Goal: Communication & Community: Answer question/provide support

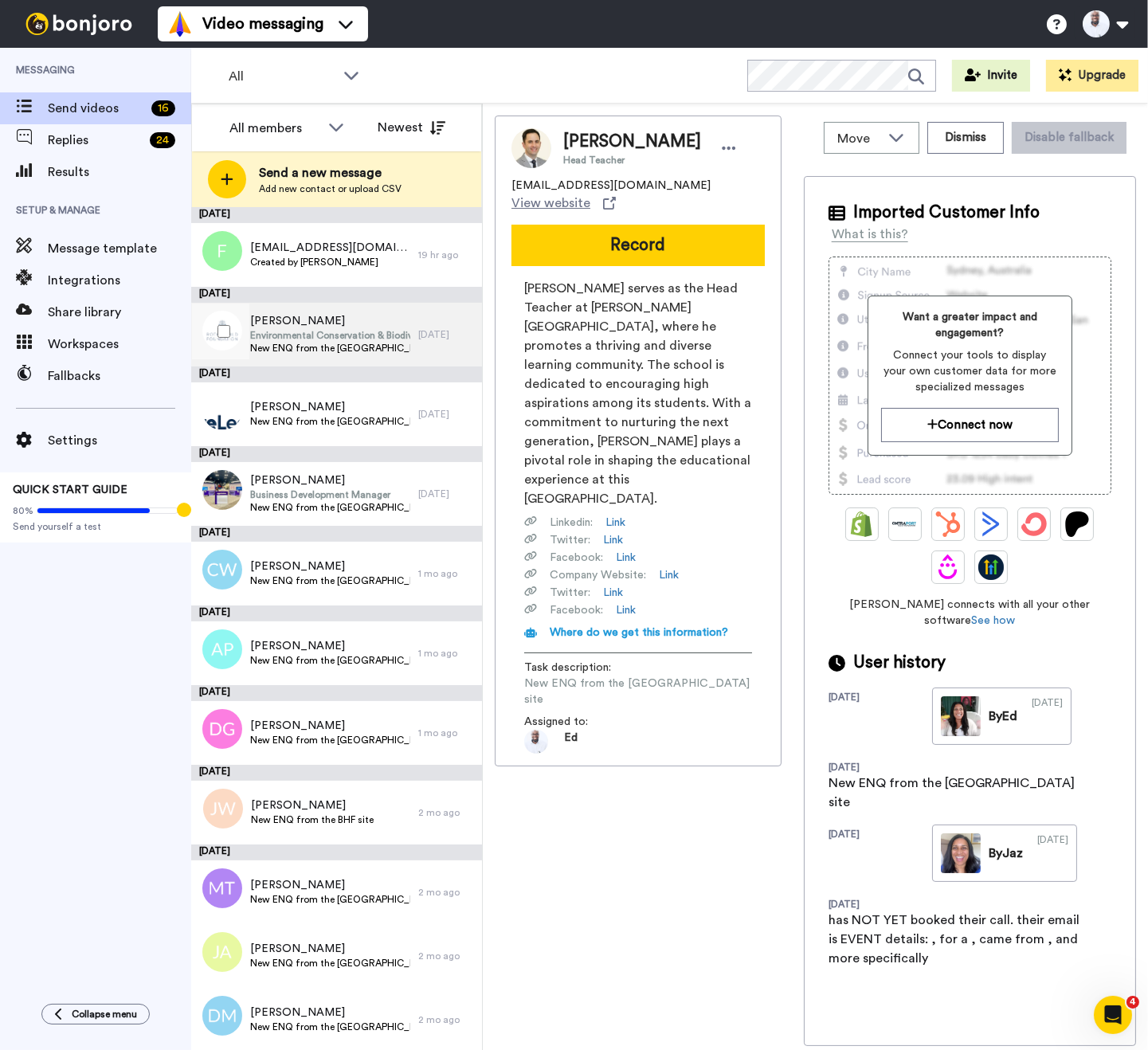
click at [327, 340] on span "Environmental Conservation & Biodiversity" at bounding box center [330, 335] width 160 height 13
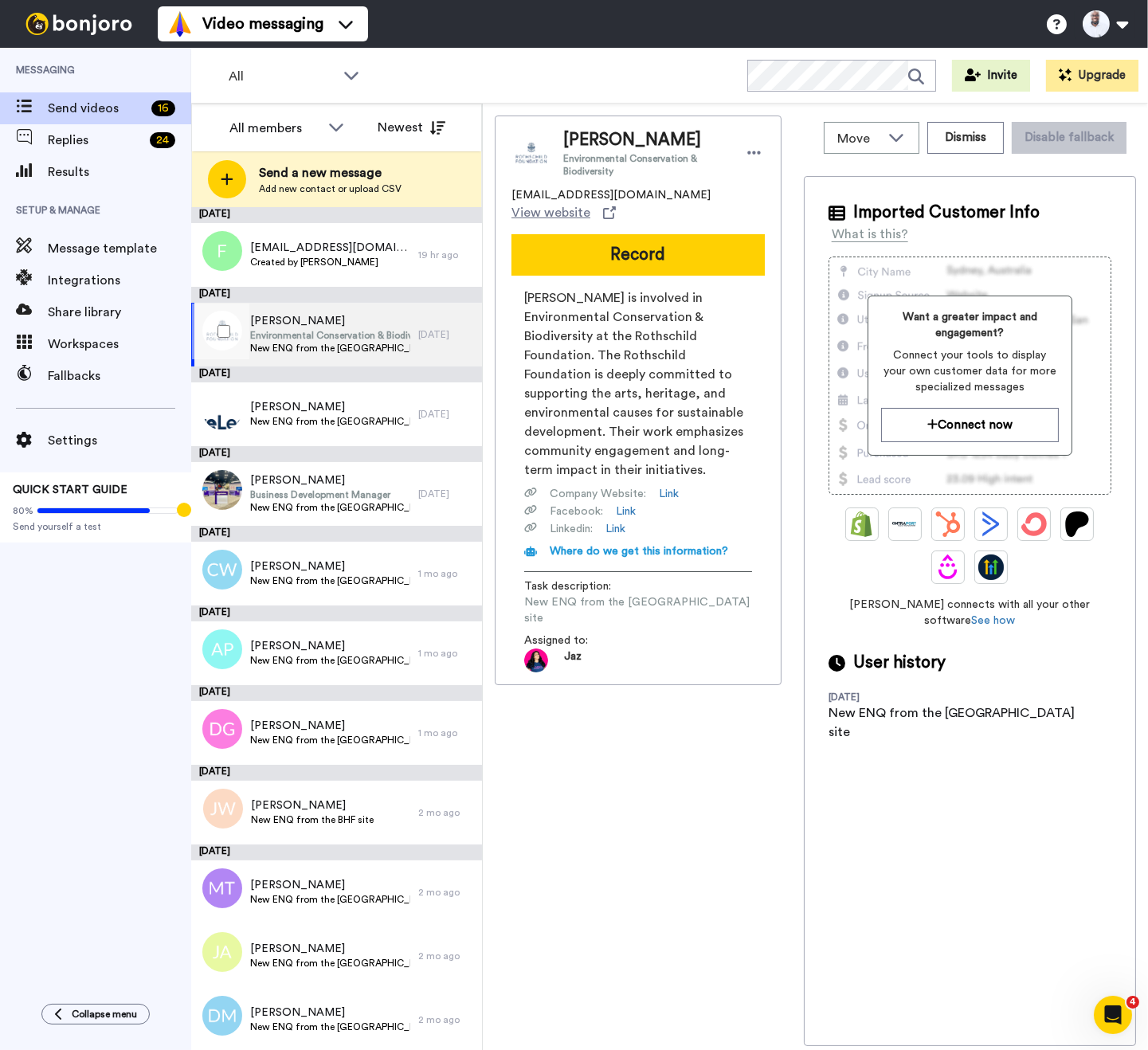
click at [306, 336] on span "Environmental Conservation & Biodiversity" at bounding box center [330, 335] width 160 height 13
click at [630, 246] on button "Record" at bounding box center [637, 255] width 253 height 41
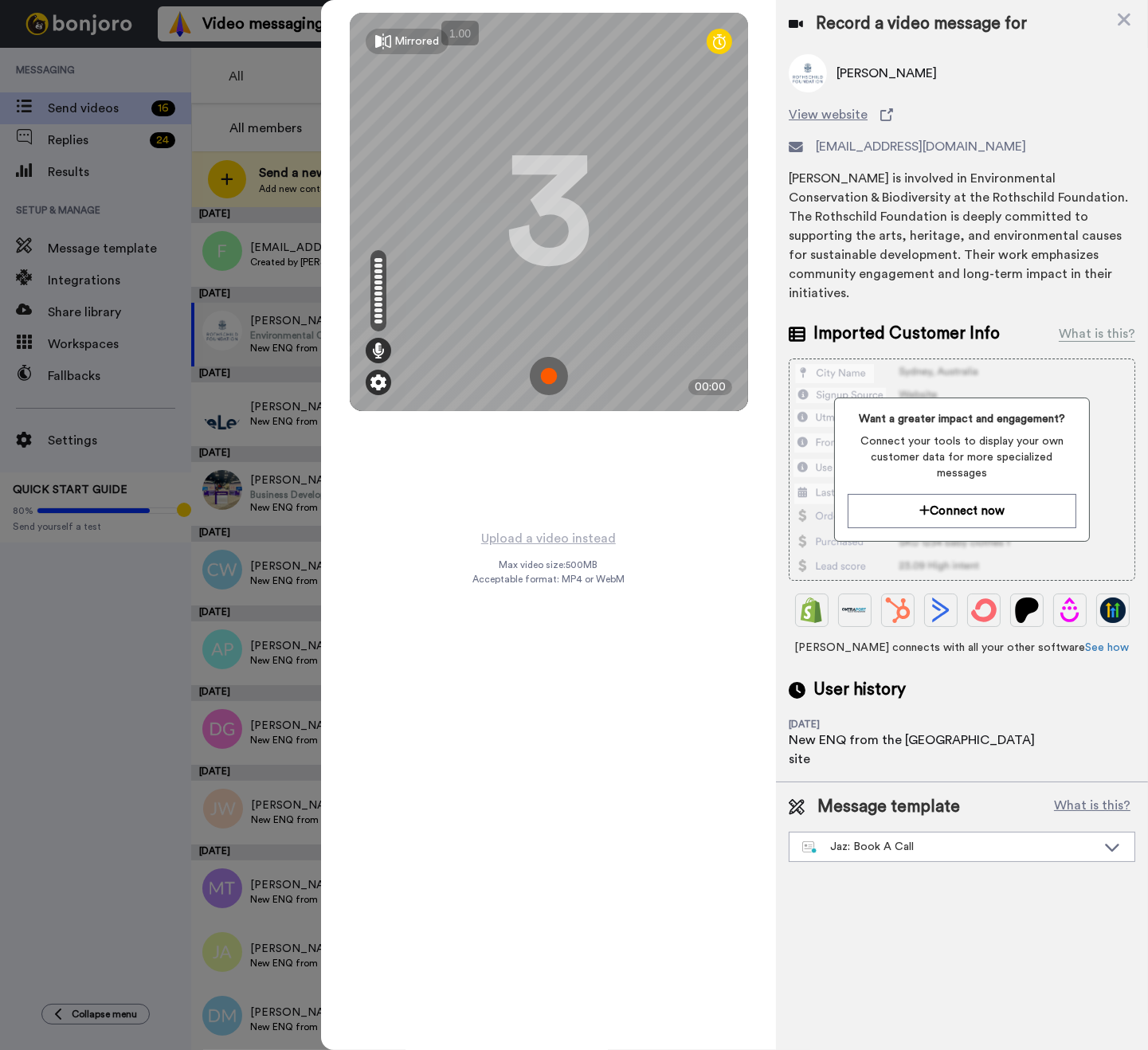
click at [376, 386] on img at bounding box center [378, 382] width 16 height 16
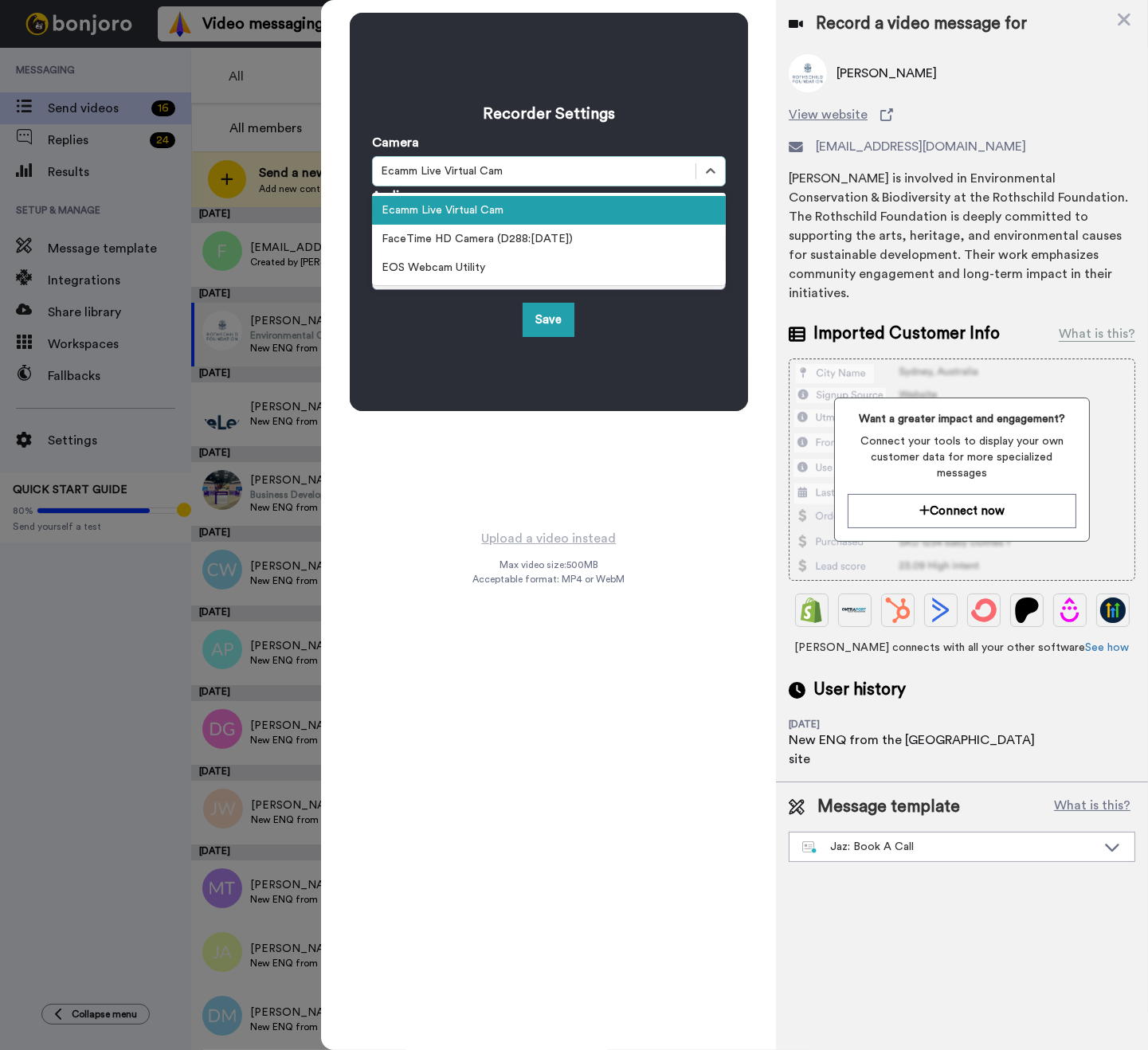
click at [454, 165] on div "Ecamm Live Virtual Cam" at bounding box center [534, 171] width 307 height 16
click at [442, 236] on div "FaceTime HD Camera (D288:CE50)" at bounding box center [549, 238] width 354 height 28
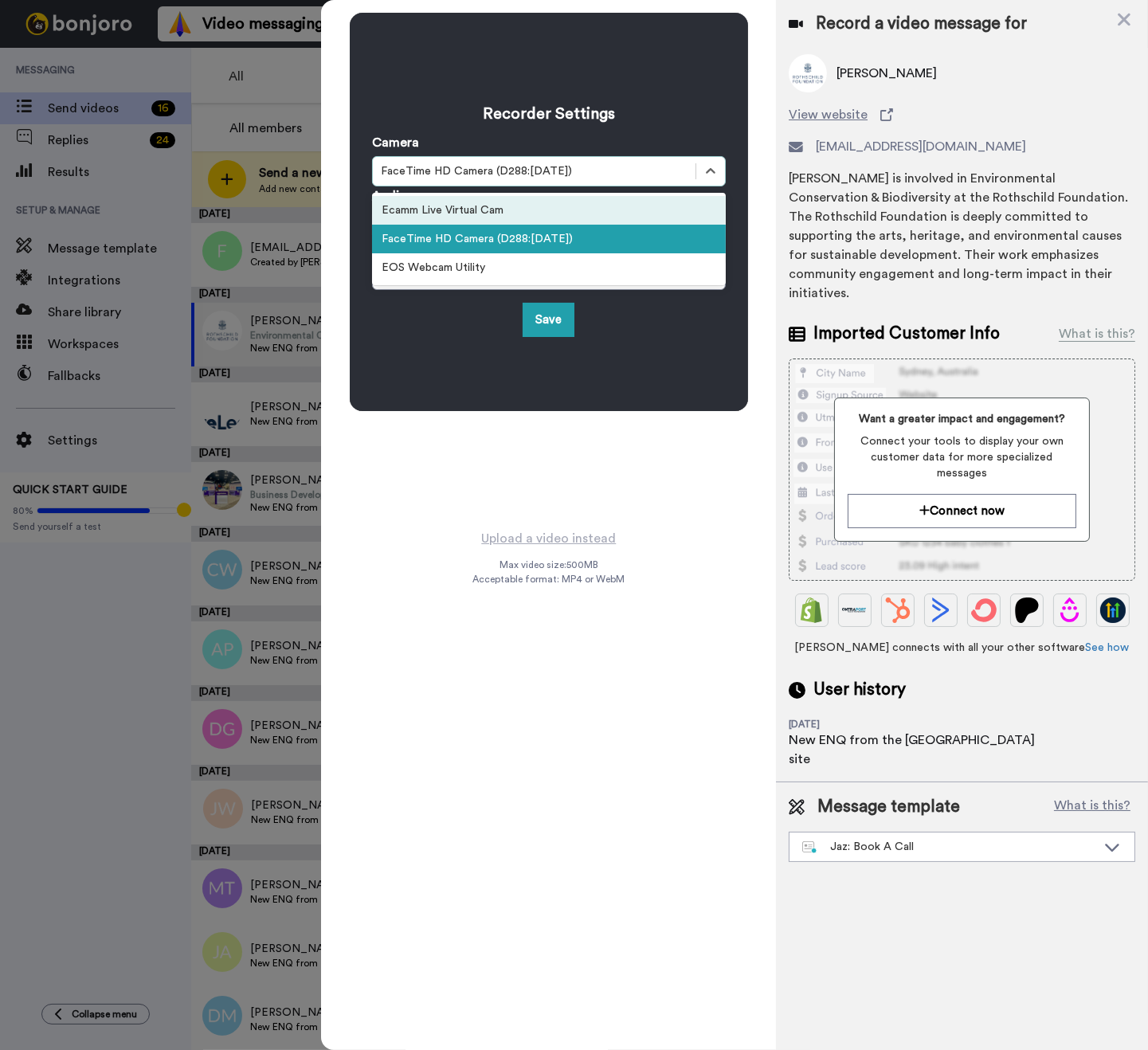
click at [438, 217] on div "Ecamm Live Virtual Cam" at bounding box center [549, 210] width 354 height 28
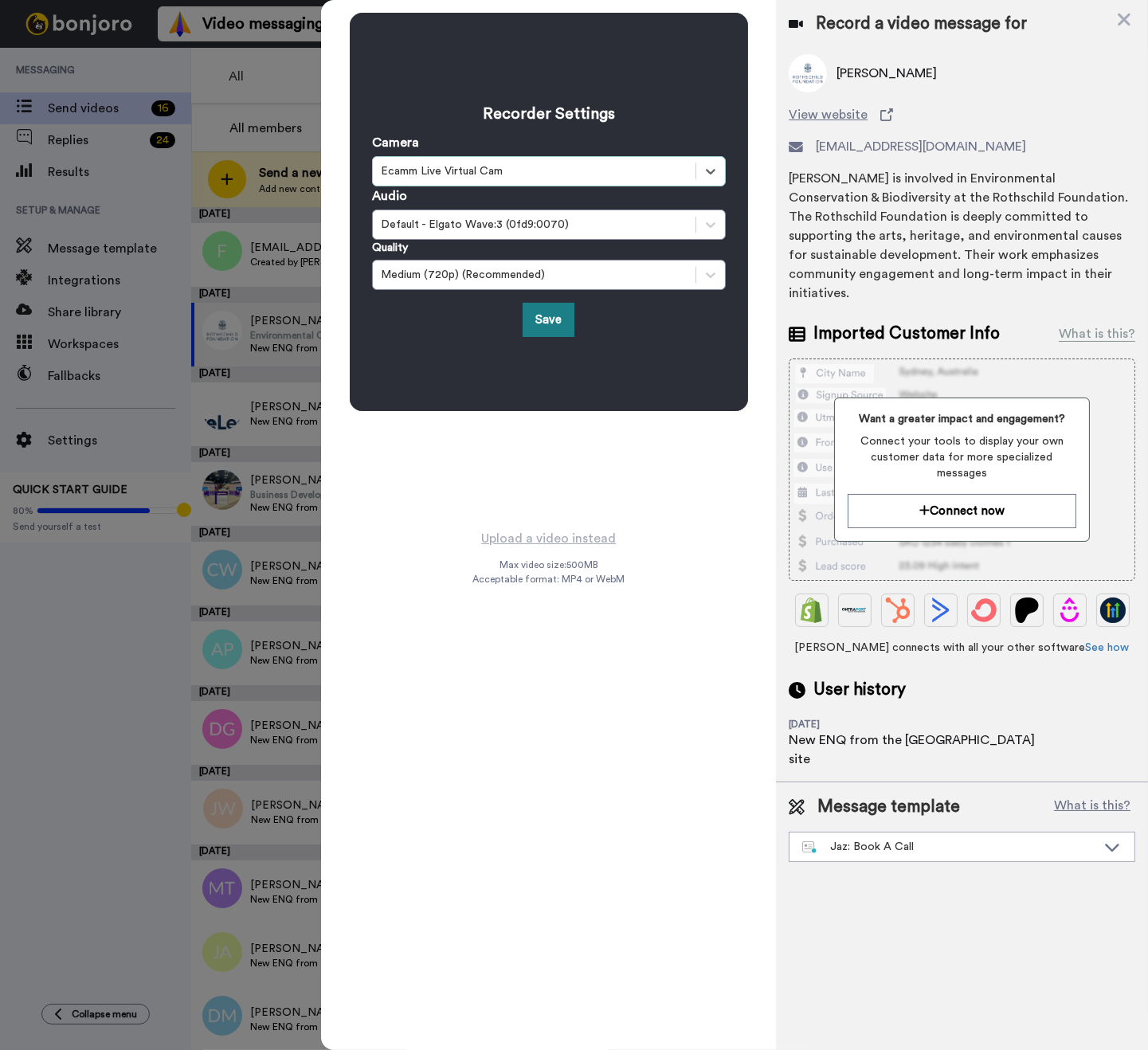
click at [548, 325] on button "Save" at bounding box center [548, 320] width 51 height 34
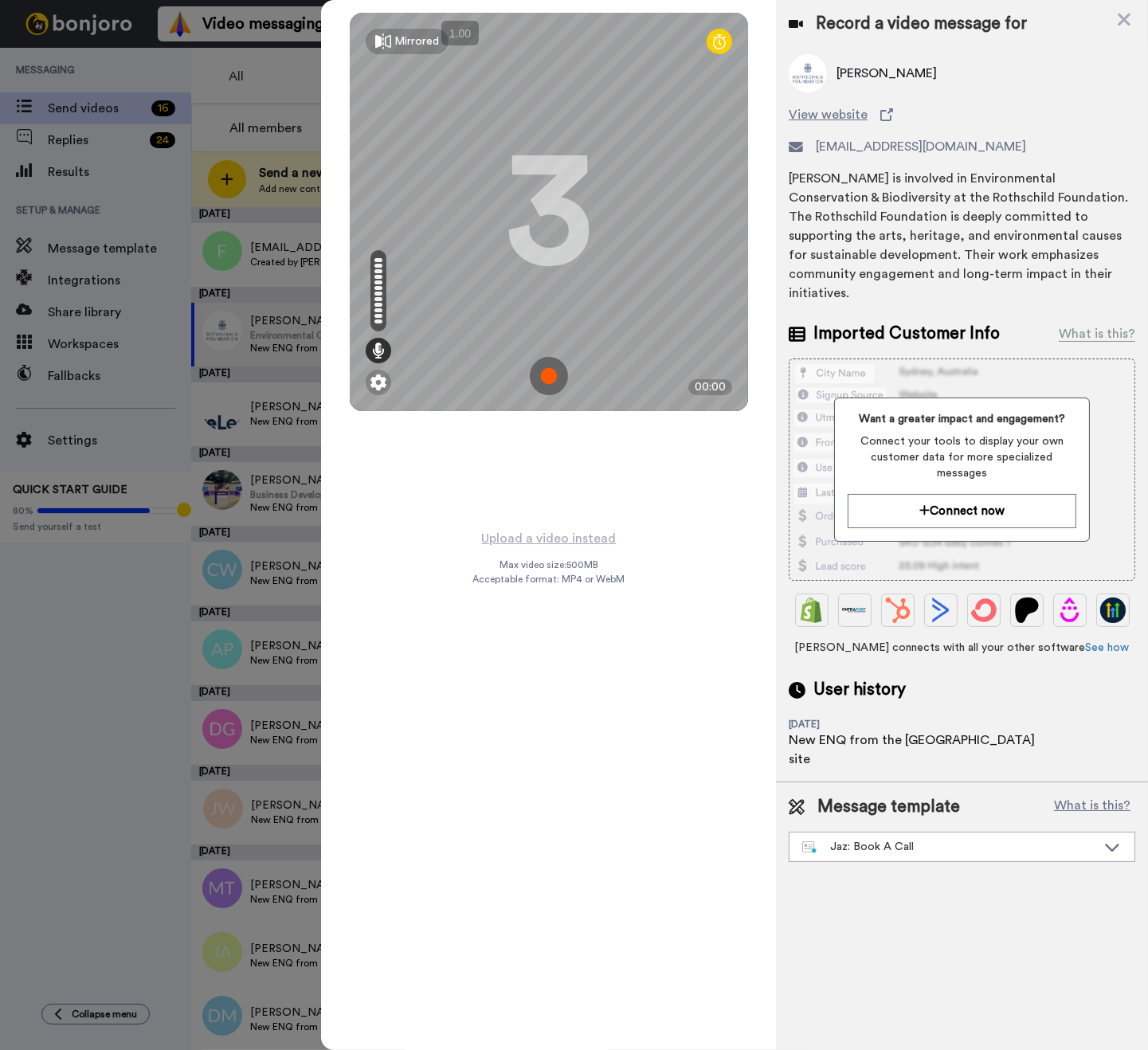
click at [545, 368] on img at bounding box center [549, 375] width 39 height 39
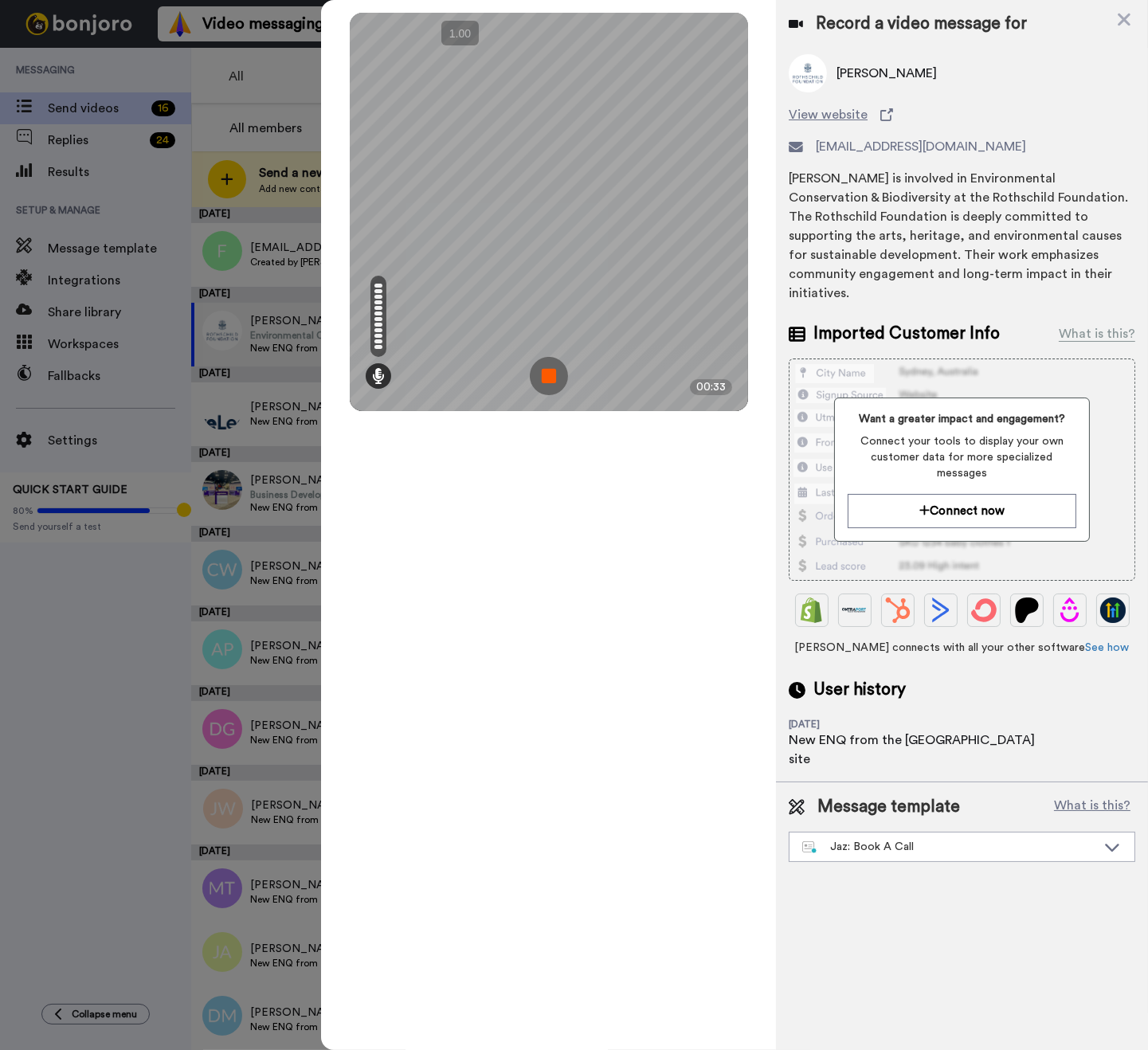
click at [547, 369] on img at bounding box center [549, 375] width 39 height 39
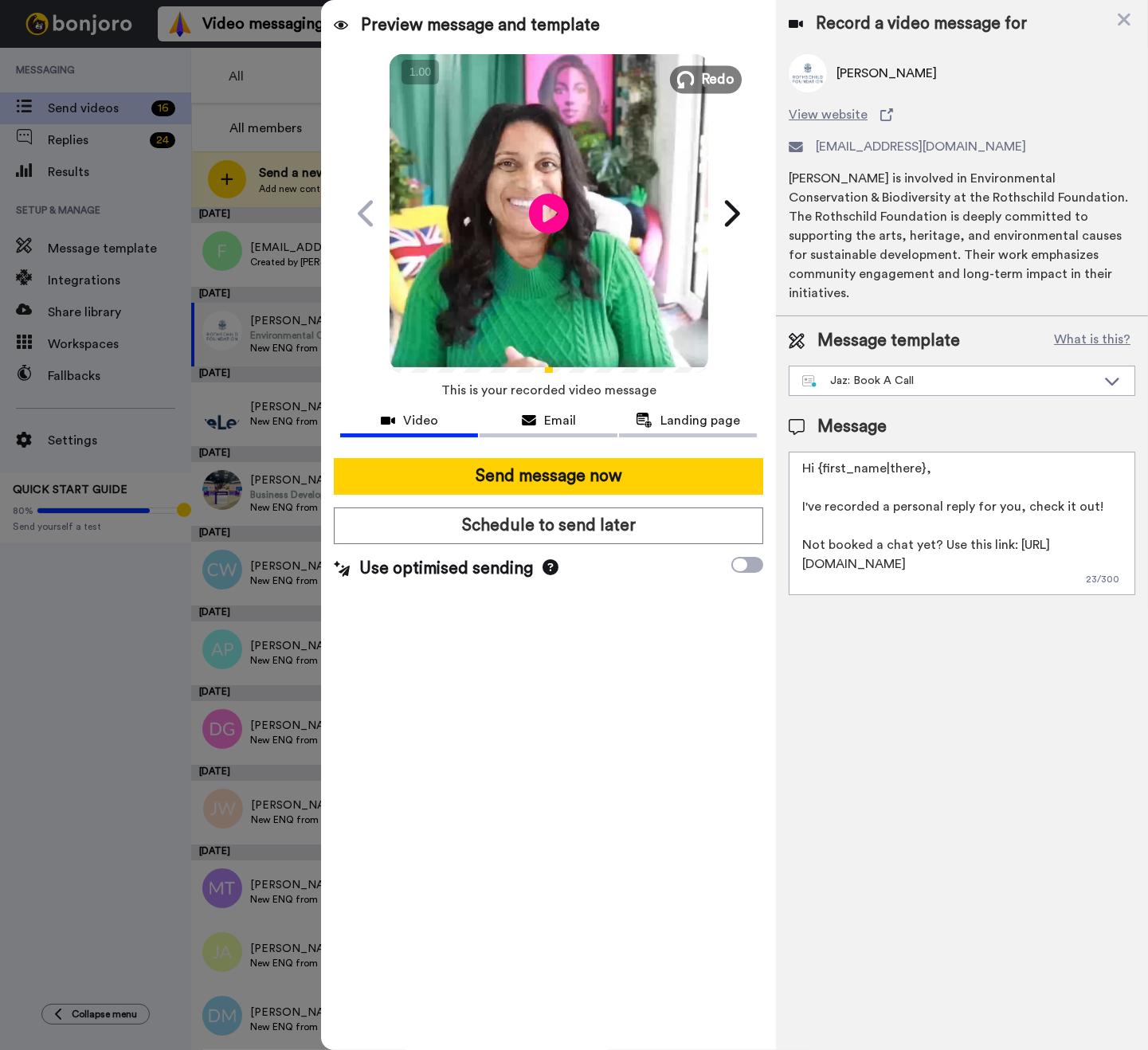
click at [691, 84] on icon at bounding box center [685, 80] width 17 height 17
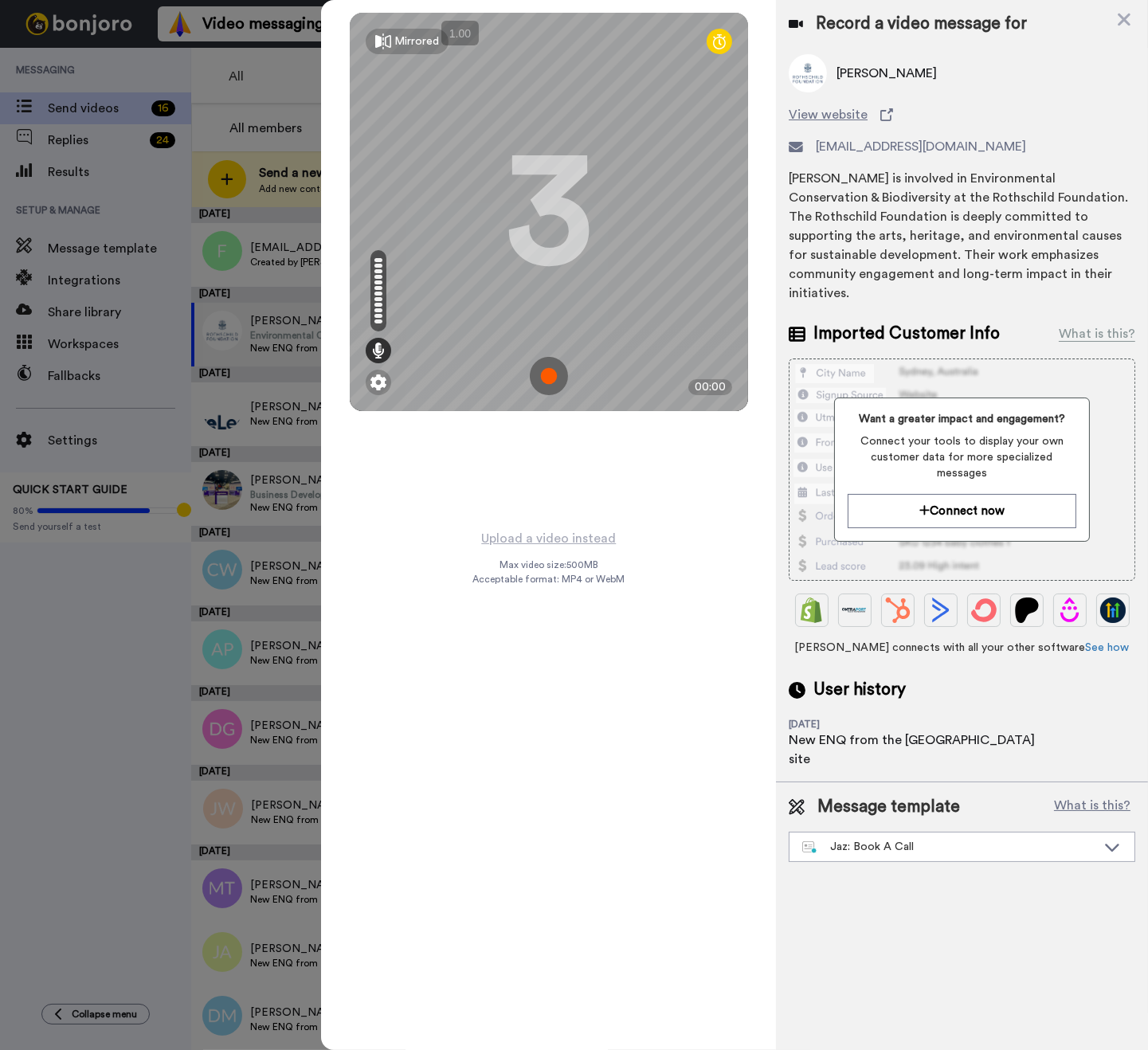
click at [547, 371] on img at bounding box center [549, 375] width 39 height 39
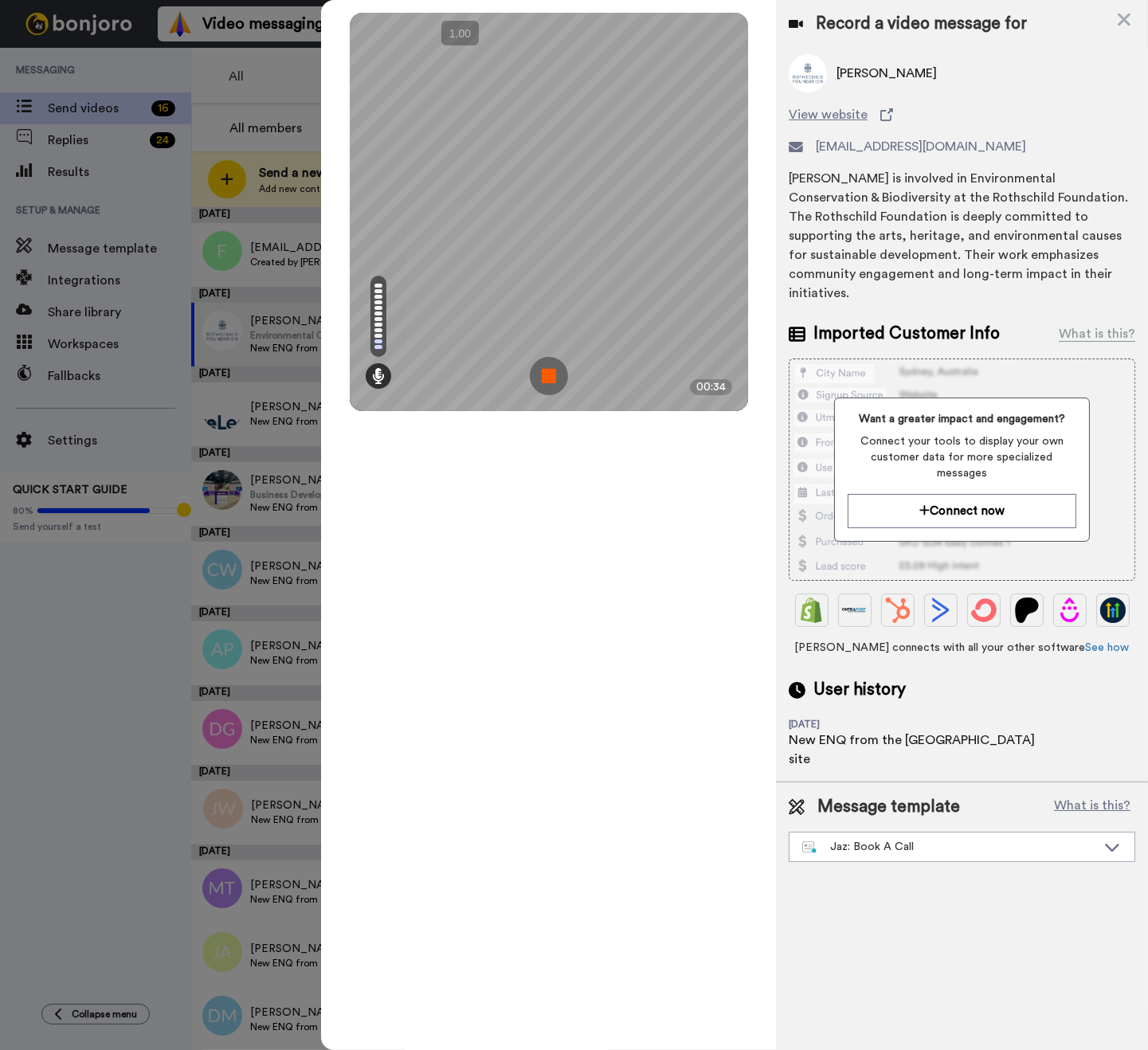
click at [547, 371] on img at bounding box center [549, 375] width 39 height 39
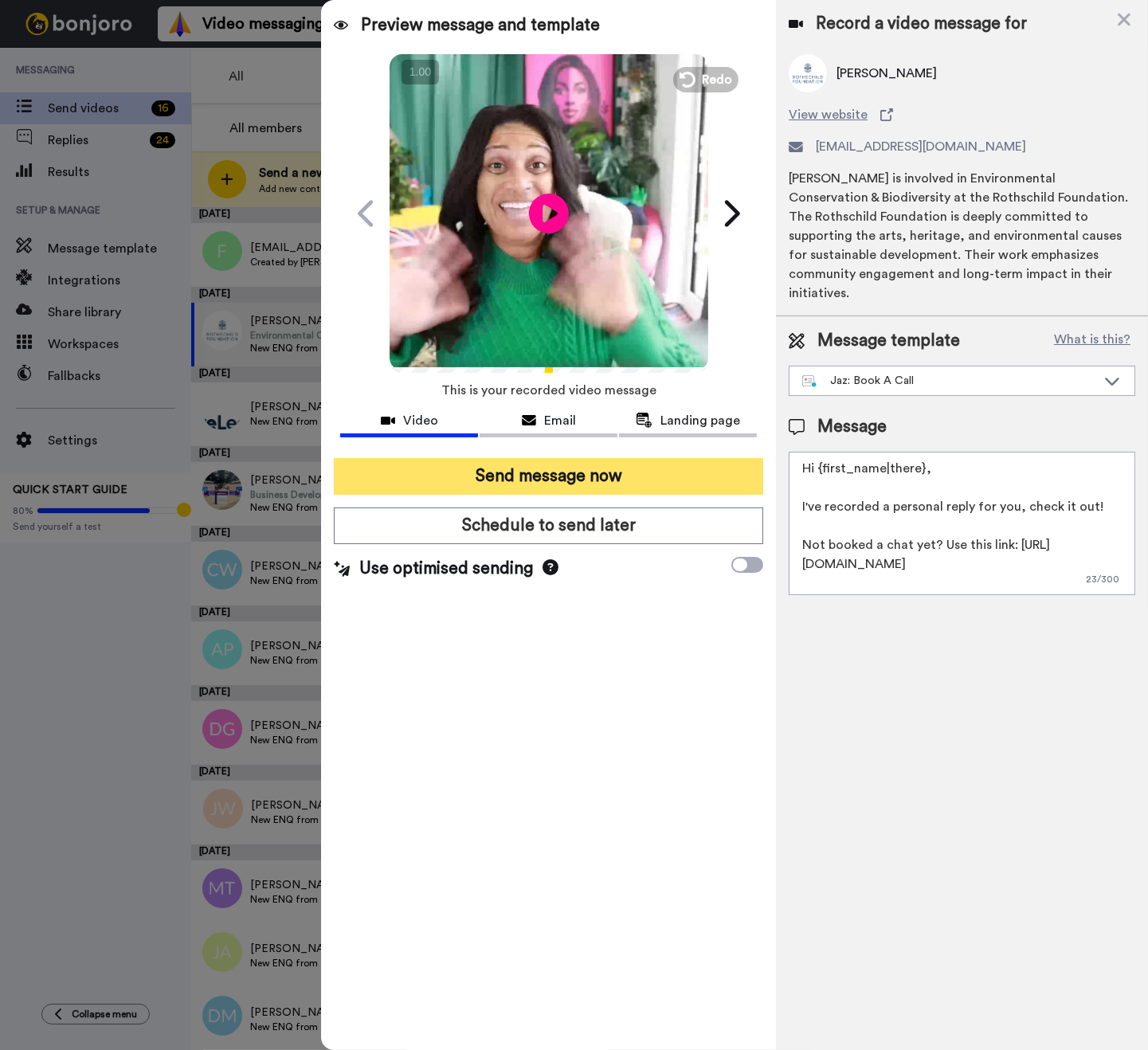
click at [487, 468] on button "Send message now" at bounding box center [548, 476] width 430 height 37
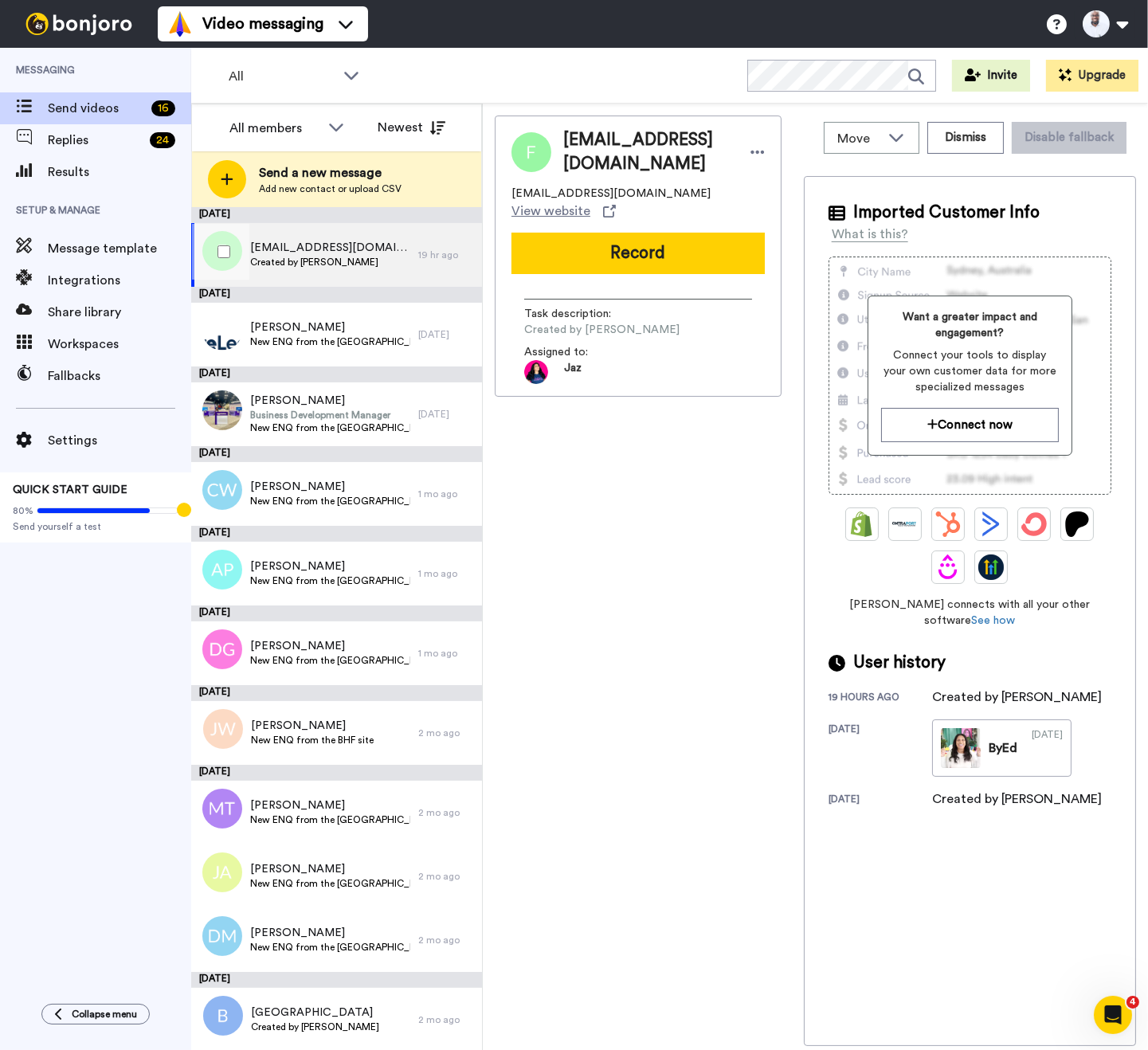
click at [354, 253] on span "[EMAIL_ADDRESS][DOMAIN_NAME]" at bounding box center [330, 248] width 160 height 16
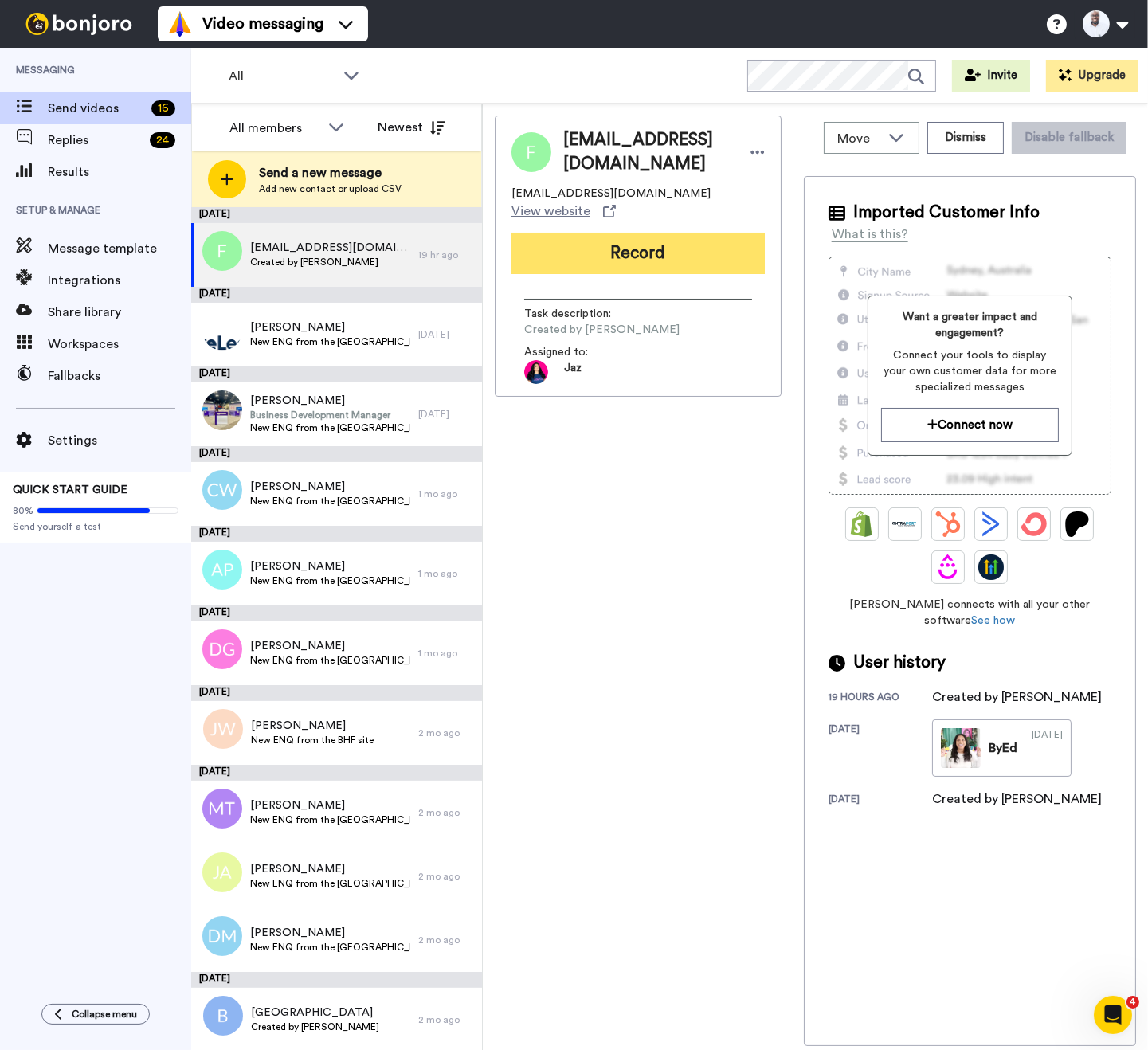
click at [592, 232] on button "Record" at bounding box center [637, 253] width 253 height 41
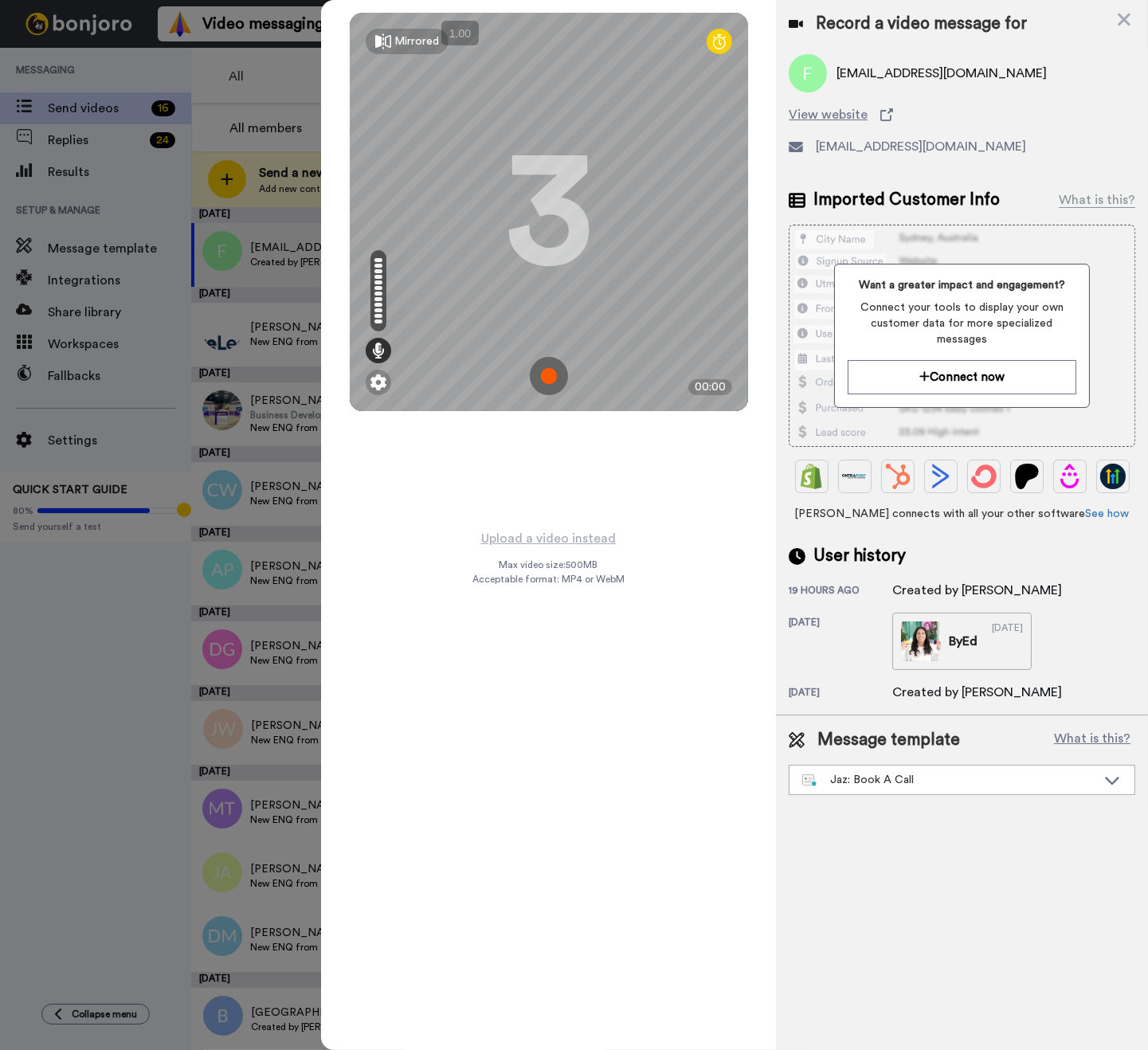
click at [550, 370] on img at bounding box center [549, 375] width 39 height 39
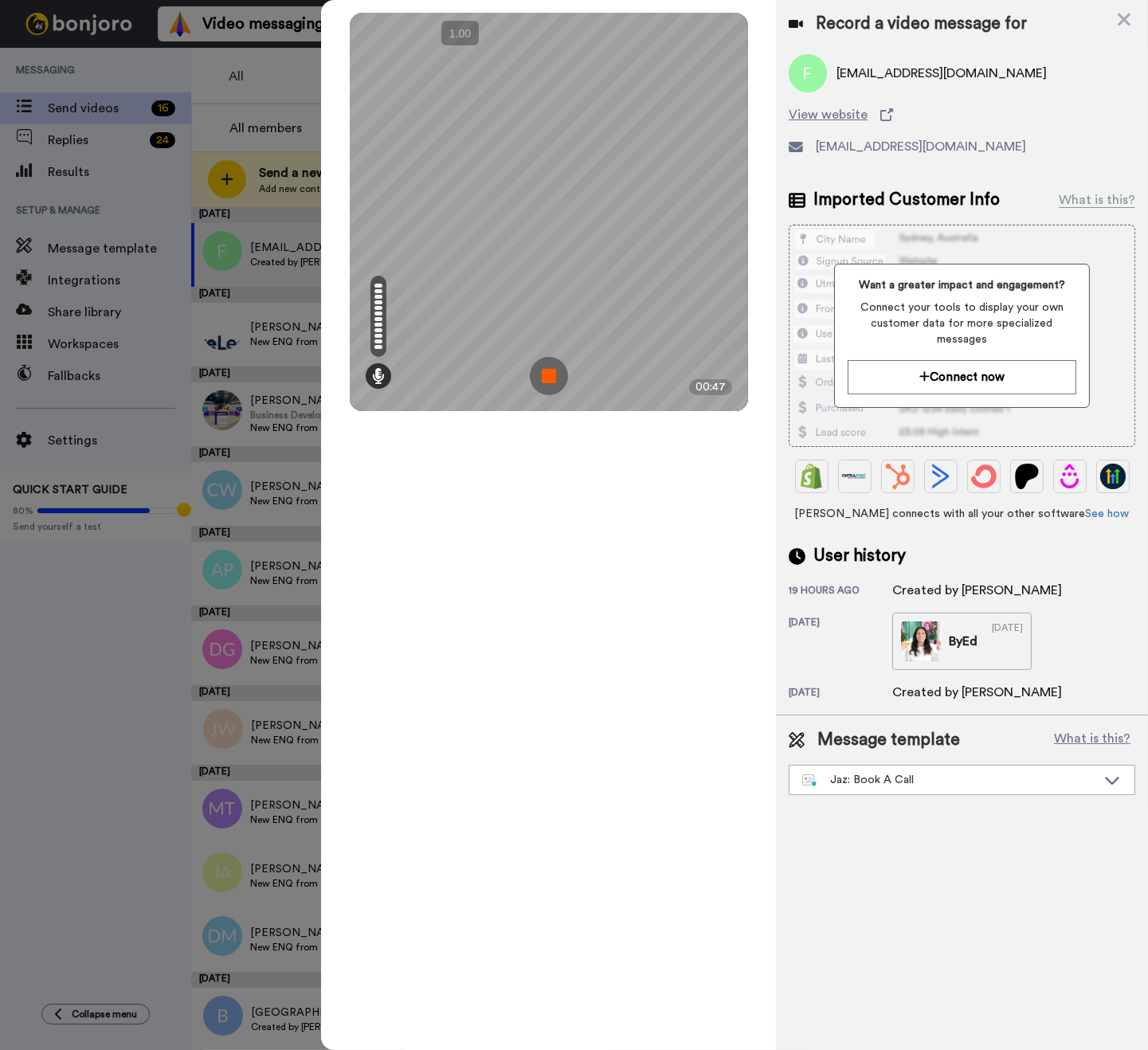
click at [550, 371] on img at bounding box center [549, 375] width 39 height 39
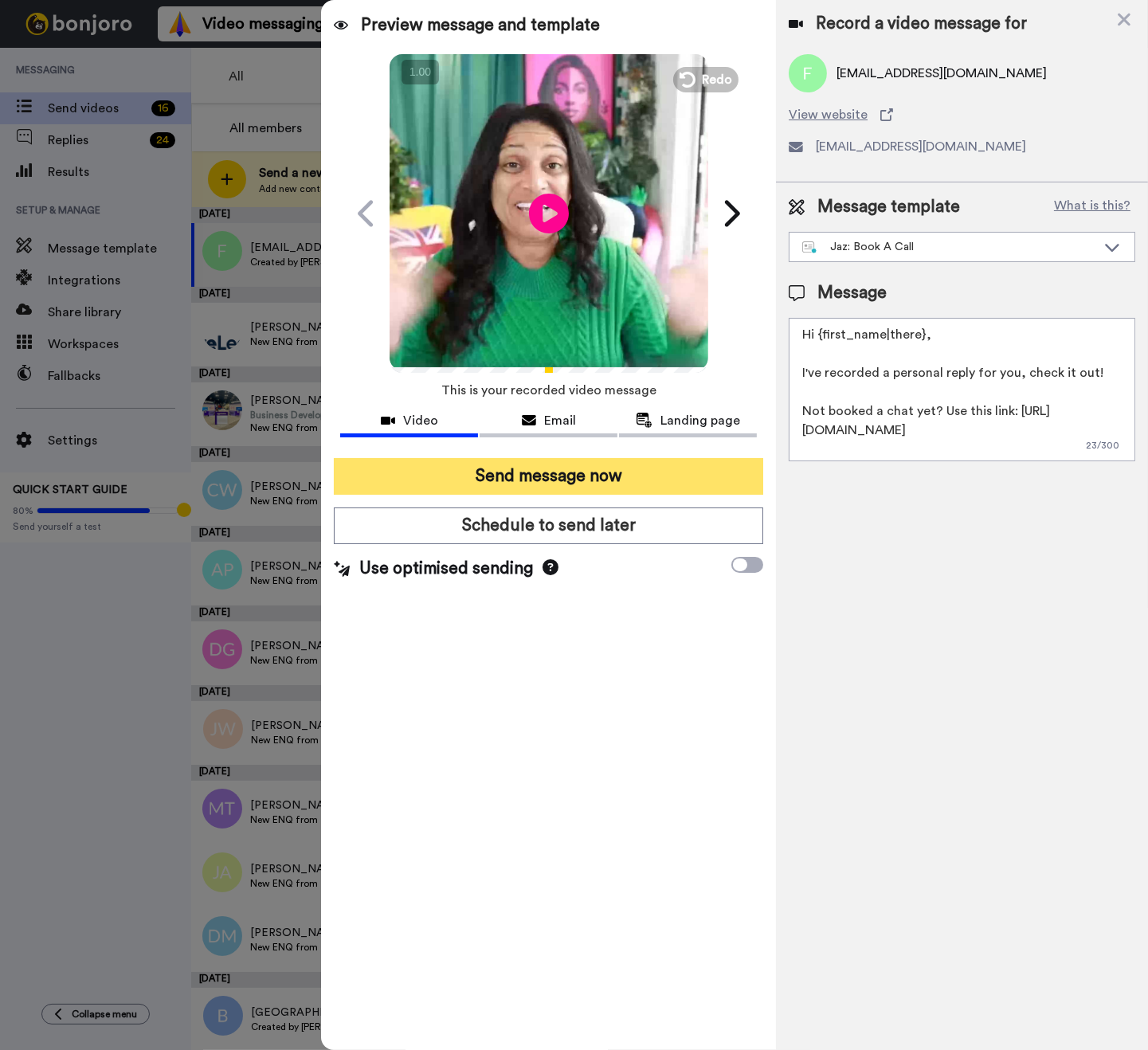
click at [520, 485] on button "Send message now" at bounding box center [548, 476] width 430 height 37
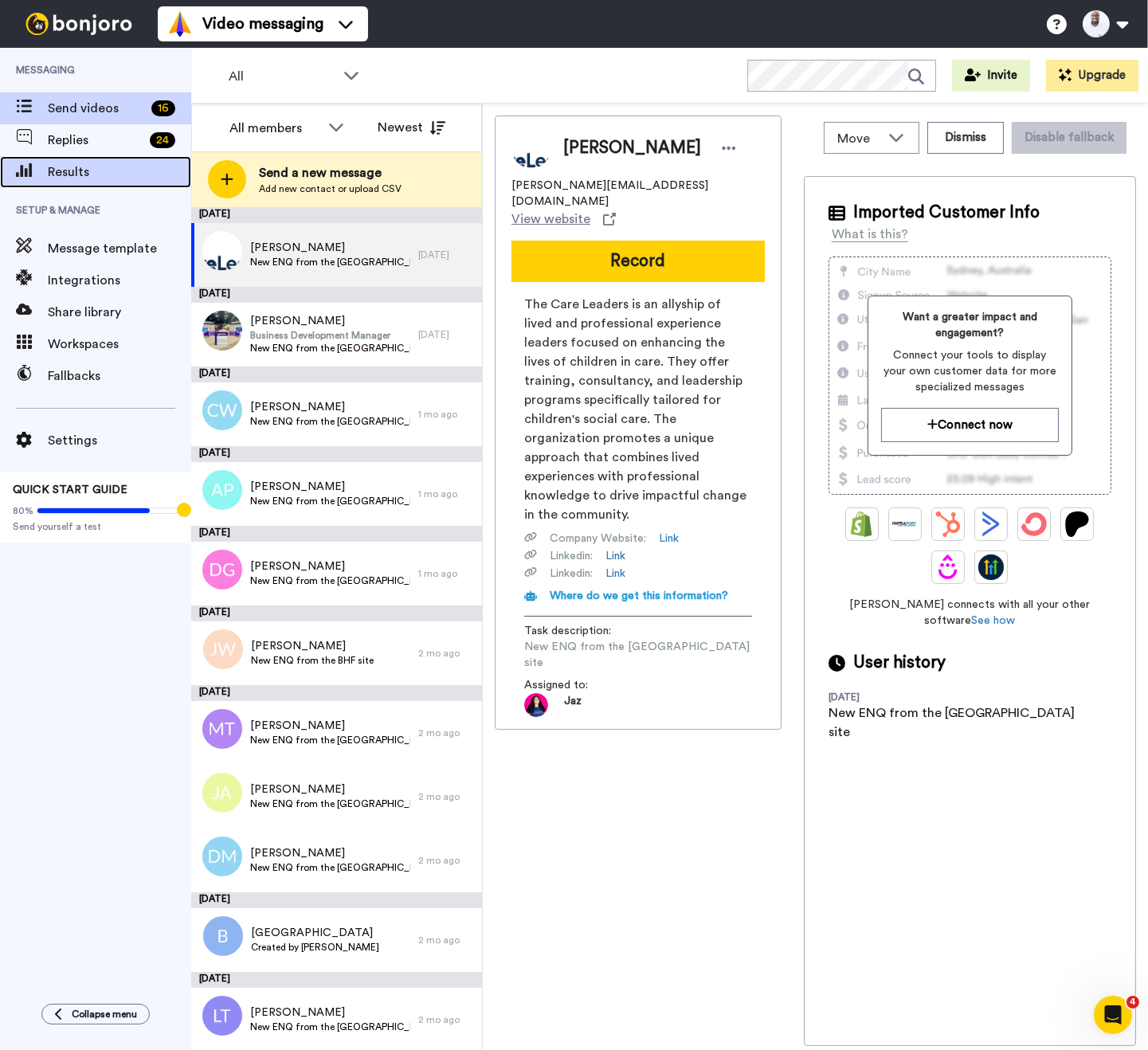
click at [69, 179] on span "Results" at bounding box center [119, 172] width 143 height 19
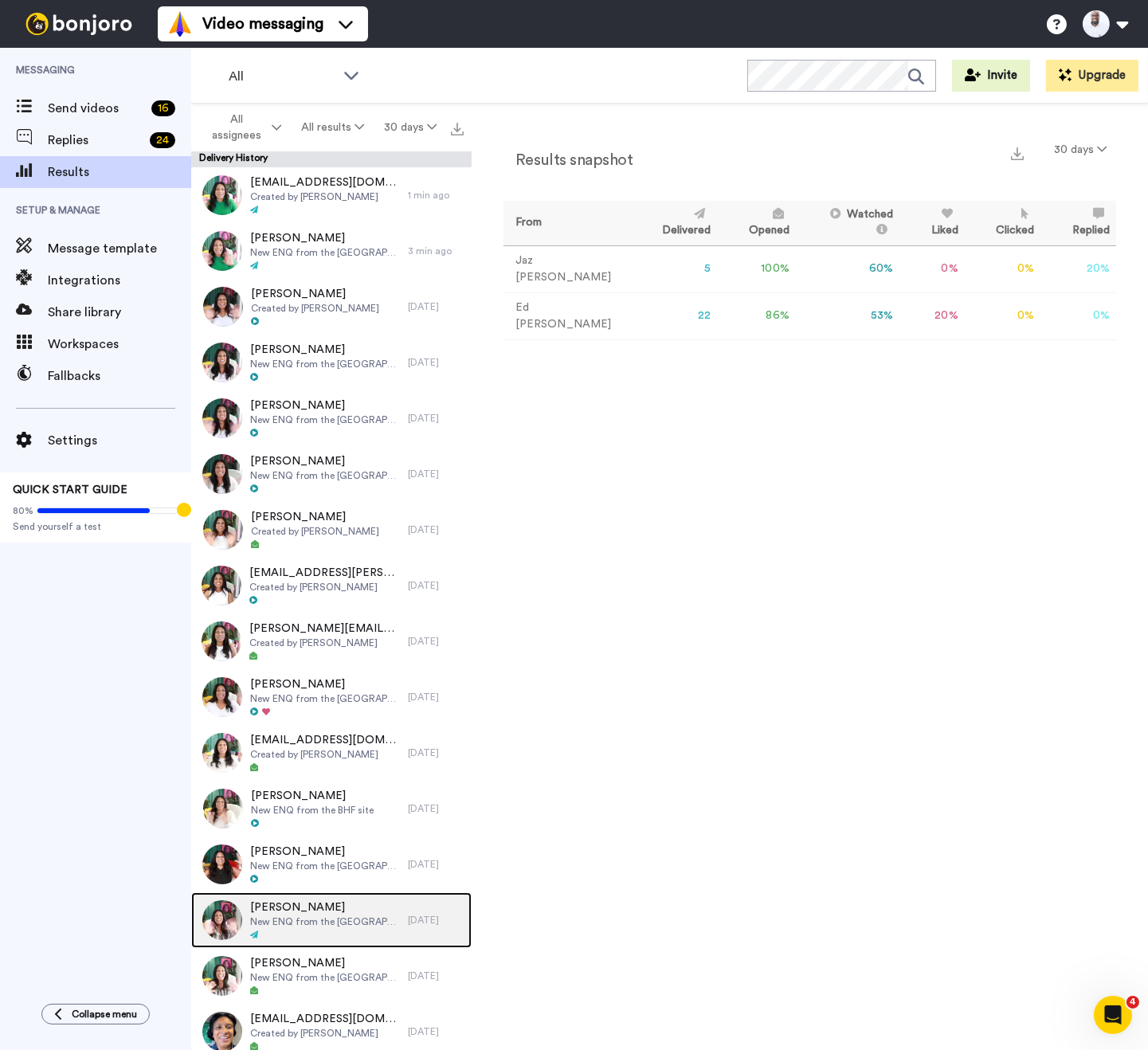
click at [294, 933] on div at bounding box center [325, 934] width 150 height 11
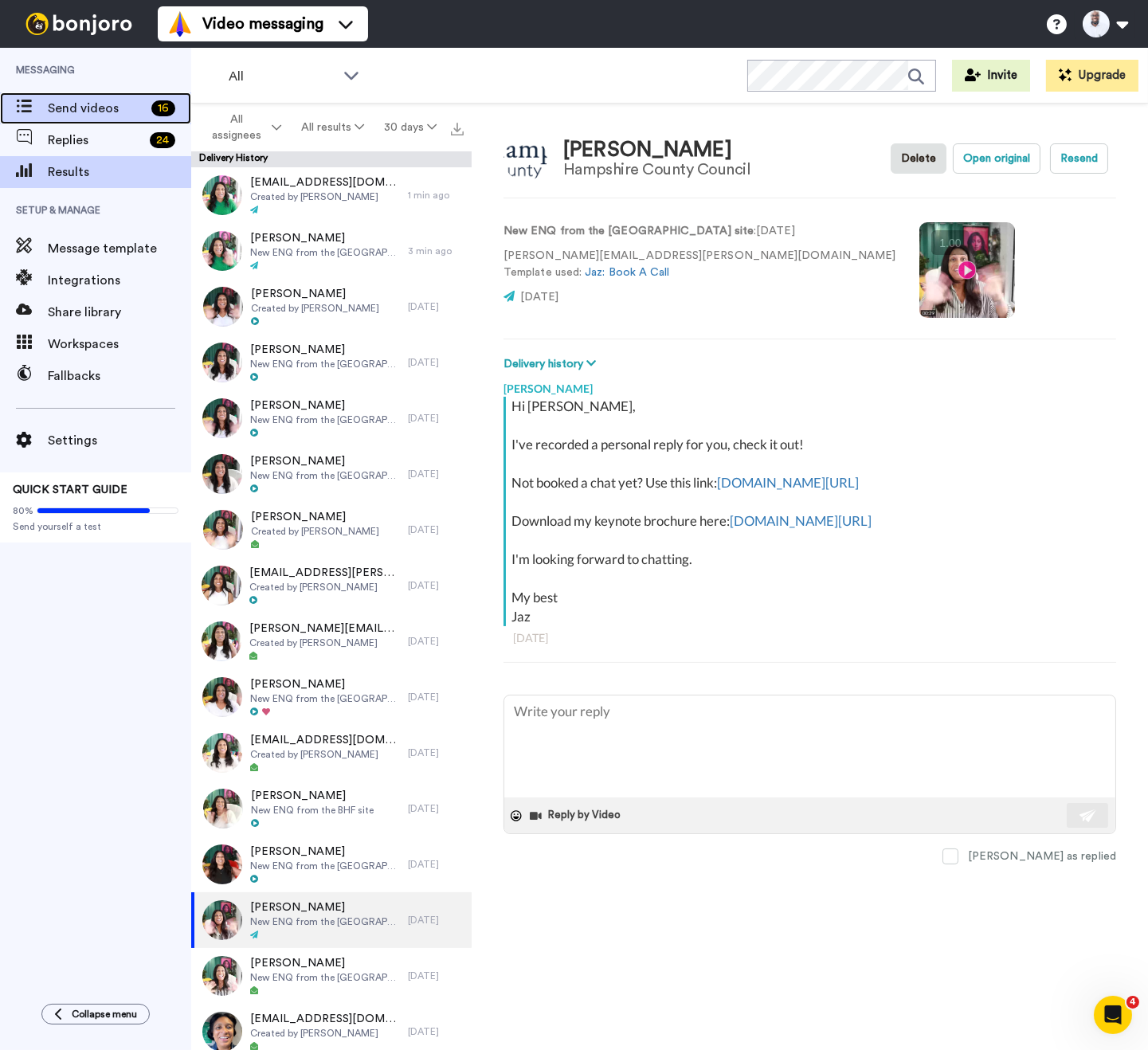
click at [68, 115] on span "Send videos" at bounding box center [96, 108] width 97 height 19
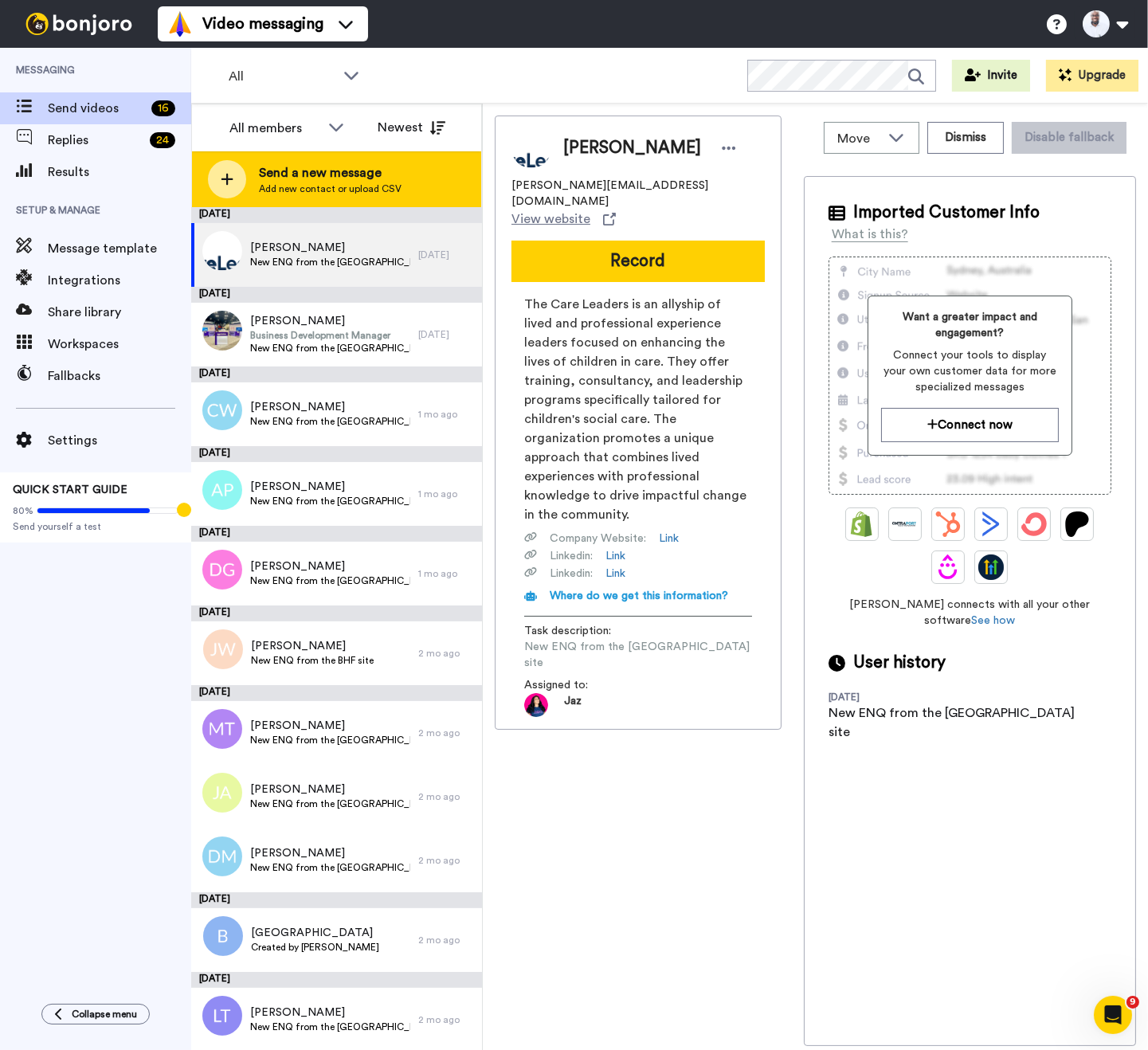
click at [301, 175] on span "Send a new message" at bounding box center [330, 172] width 142 height 19
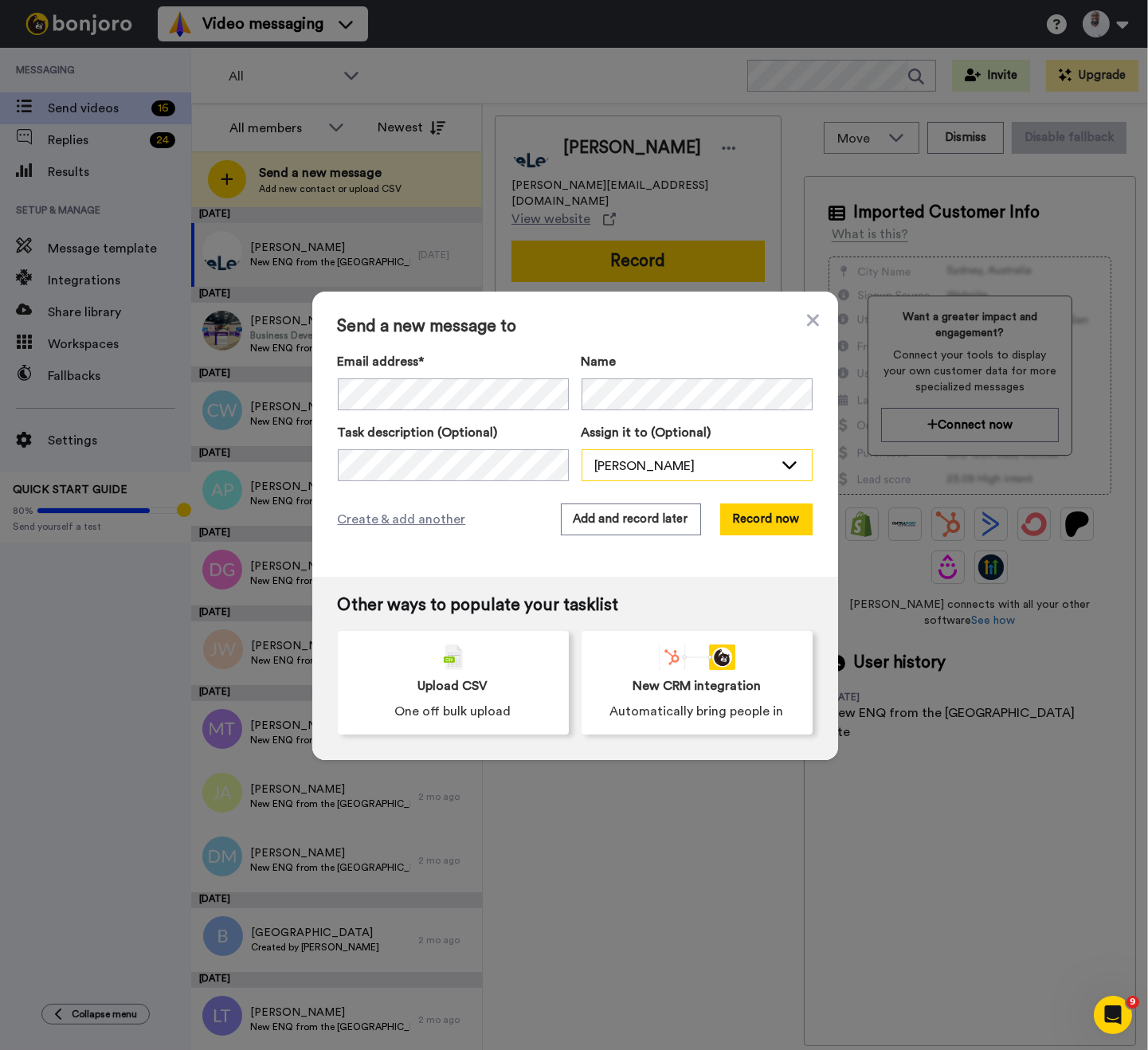
click at [612, 467] on div "[PERSON_NAME]" at bounding box center [684, 465] width 178 height 19
click at [622, 519] on span "Jaz [PERSON_NAME]" at bounding box center [648, 525] width 135 height 16
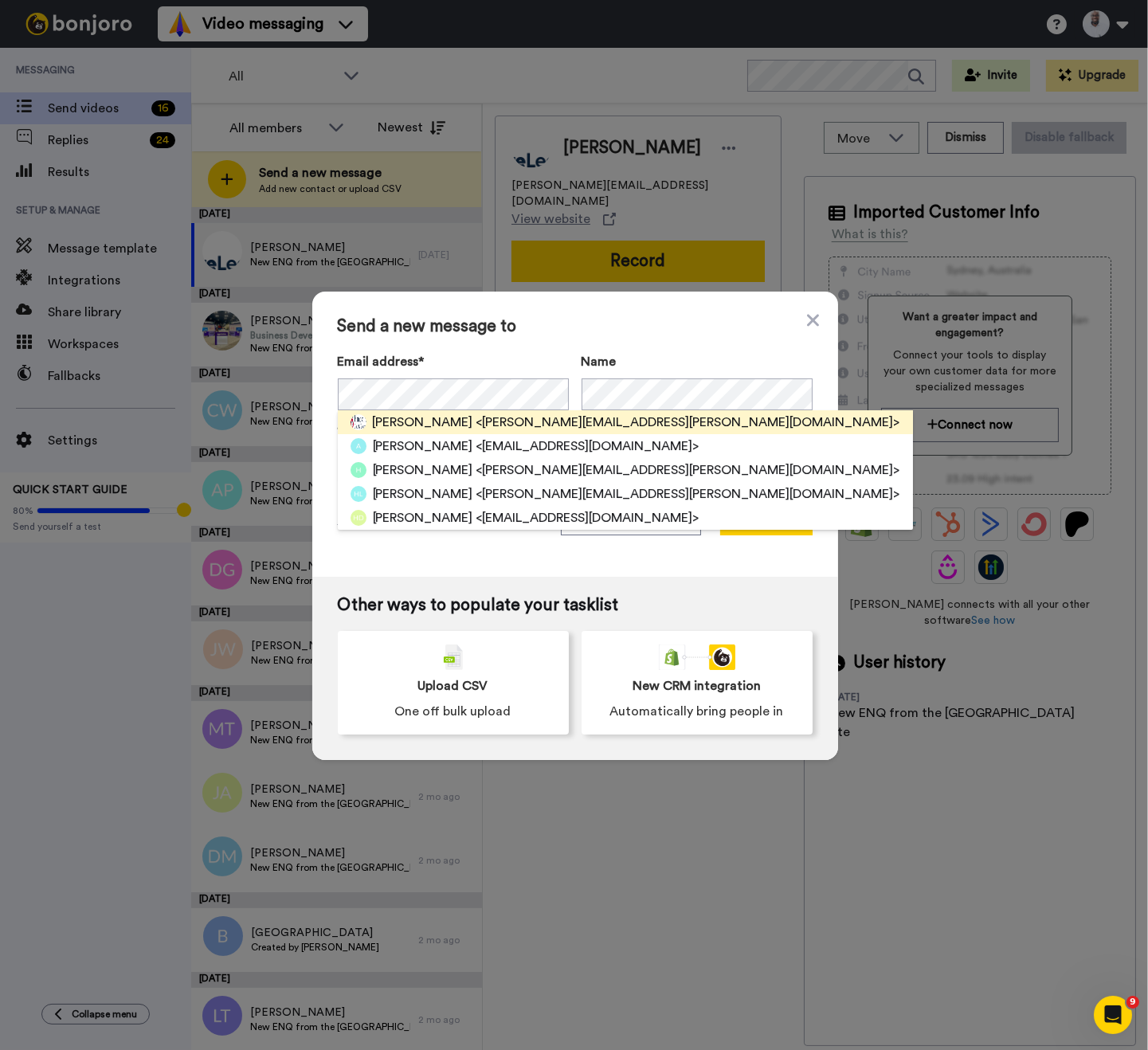
click at [477, 419] on span "<[PERSON_NAME][EMAIL_ADDRESS][PERSON_NAME][DOMAIN_NAME]>" at bounding box center [688, 422] width 424 height 19
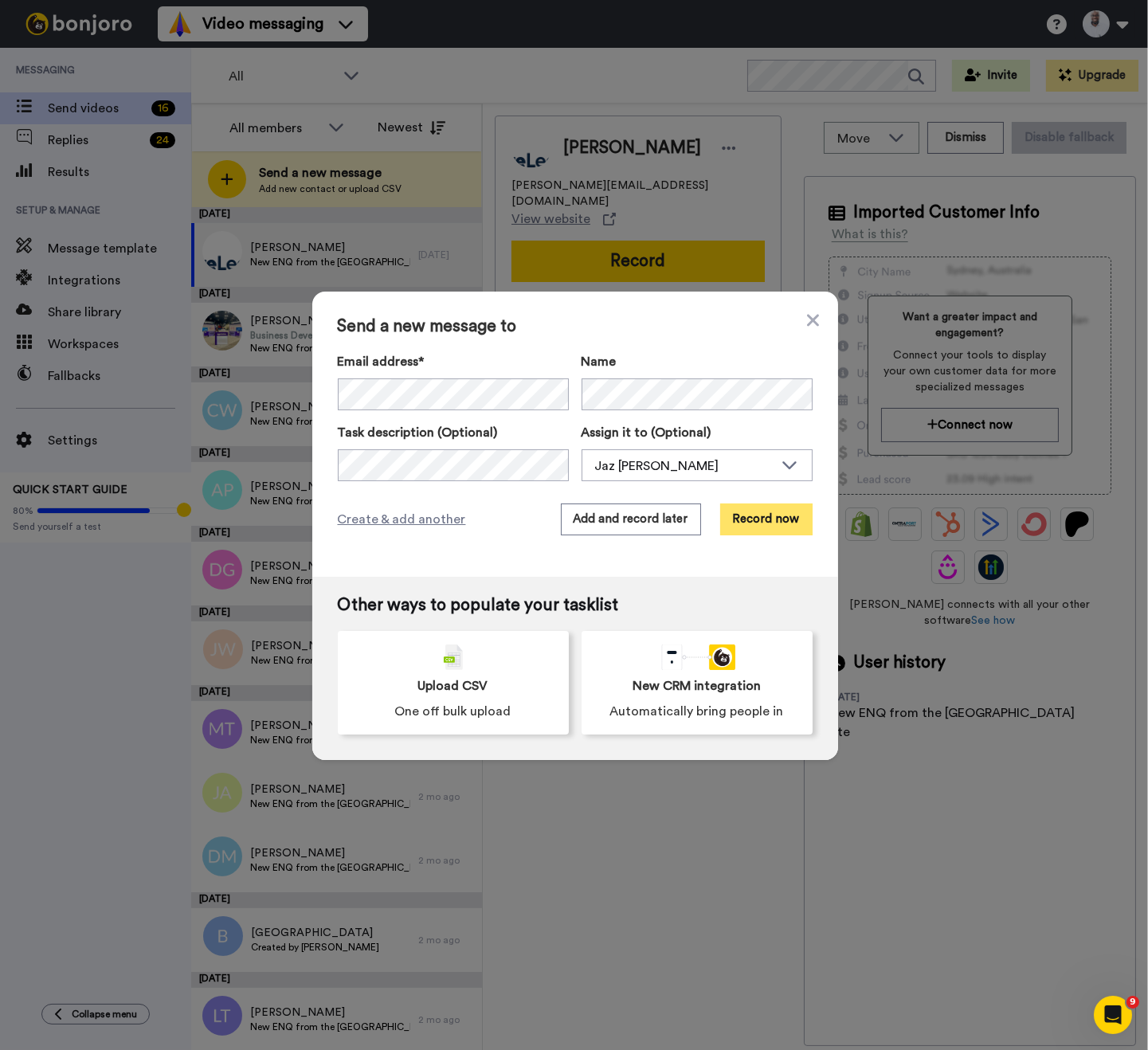
click at [753, 521] on button "Record now" at bounding box center [766, 519] width 93 height 32
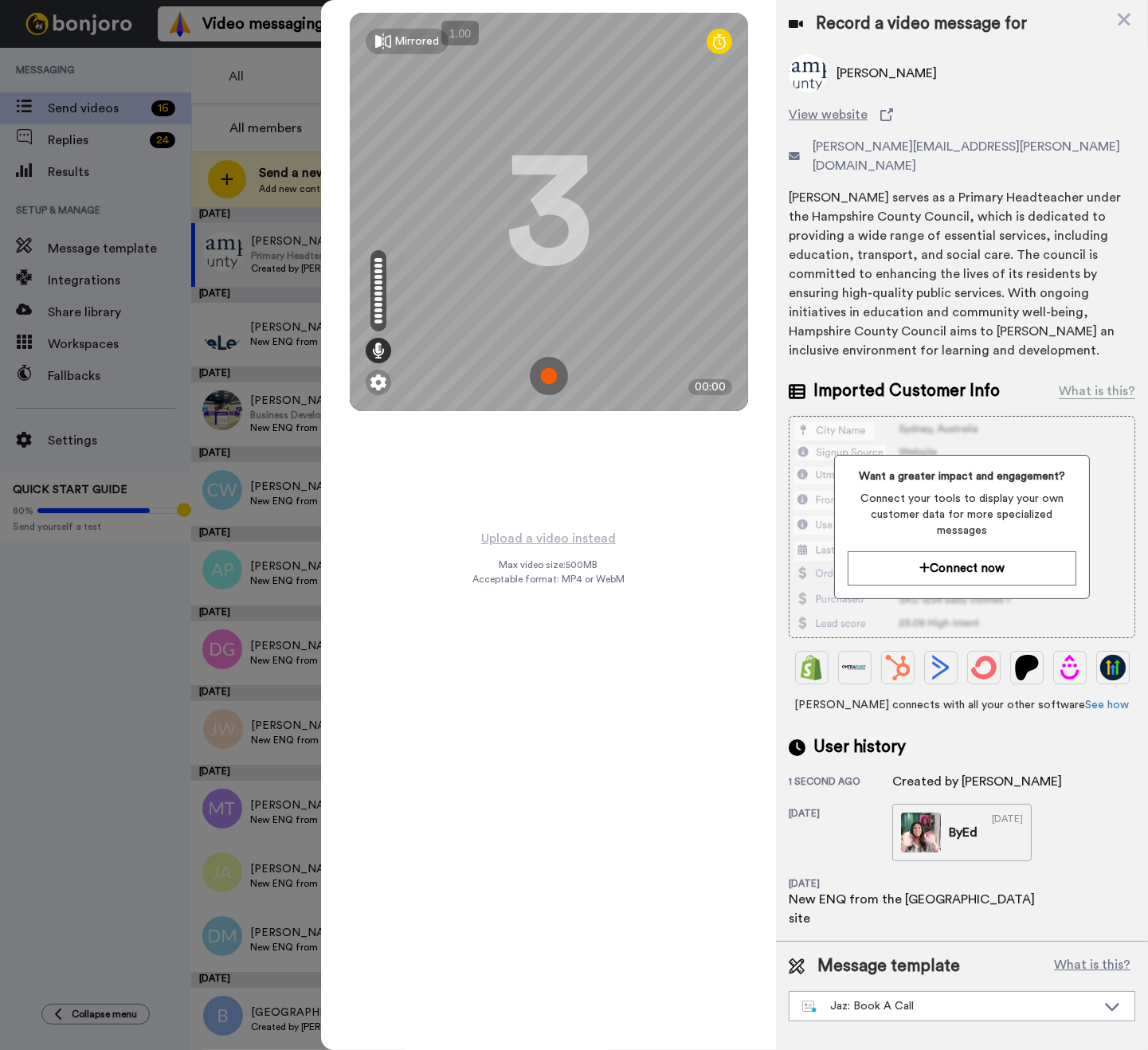
click at [546, 374] on img at bounding box center [549, 375] width 39 height 39
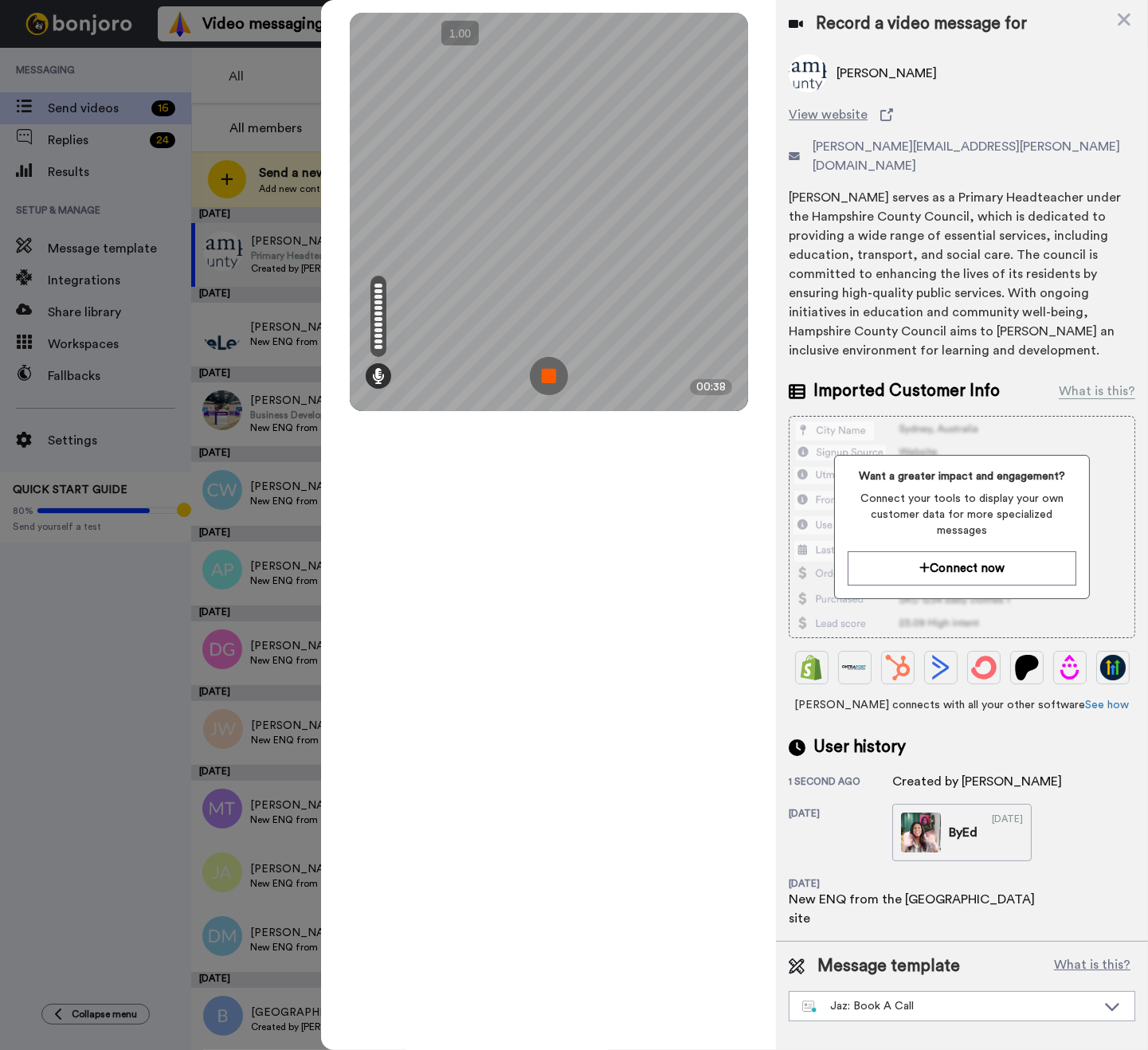
click at [550, 369] on img at bounding box center [549, 375] width 39 height 39
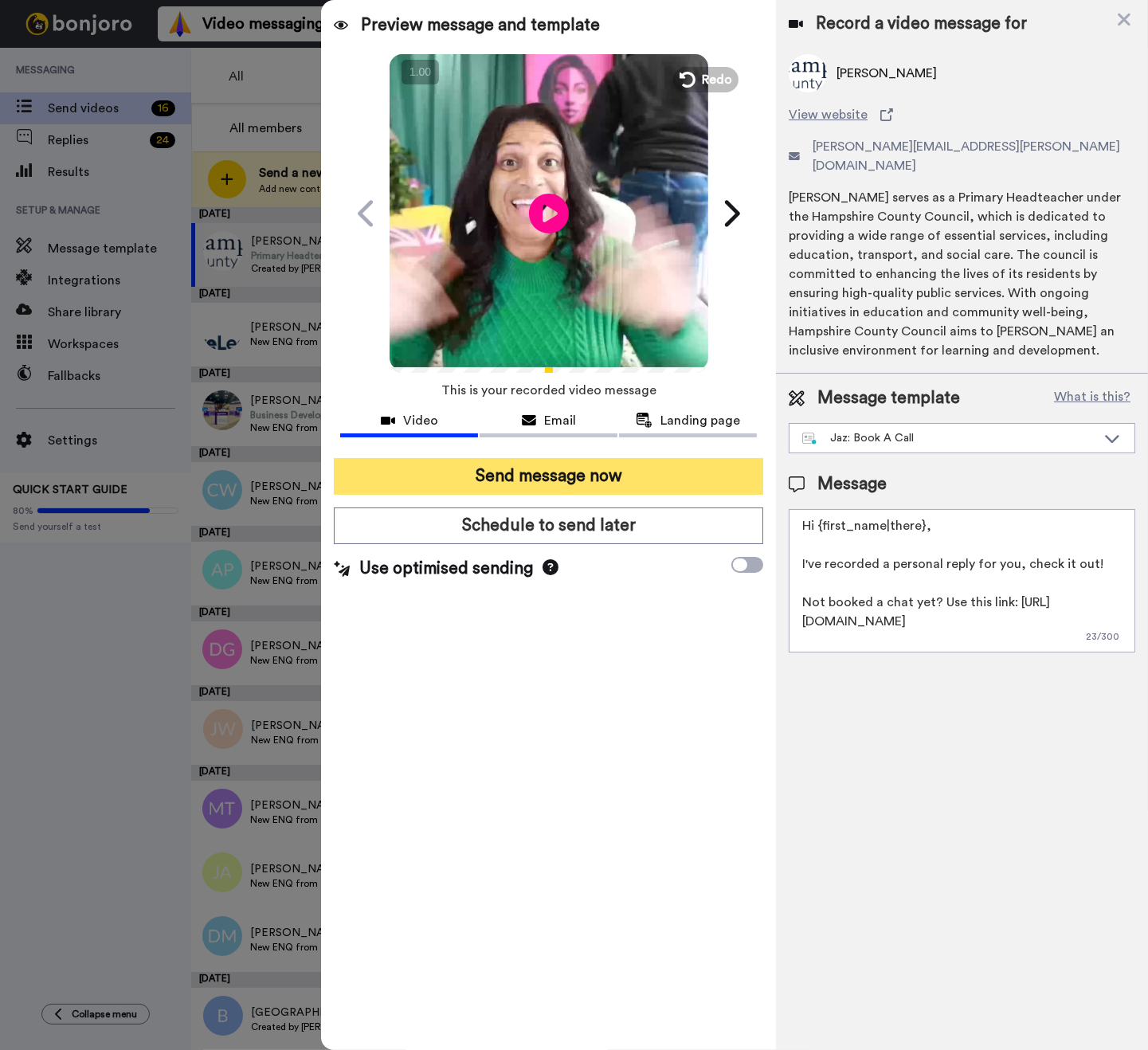
click at [582, 471] on button "Send message now" at bounding box center [548, 476] width 430 height 37
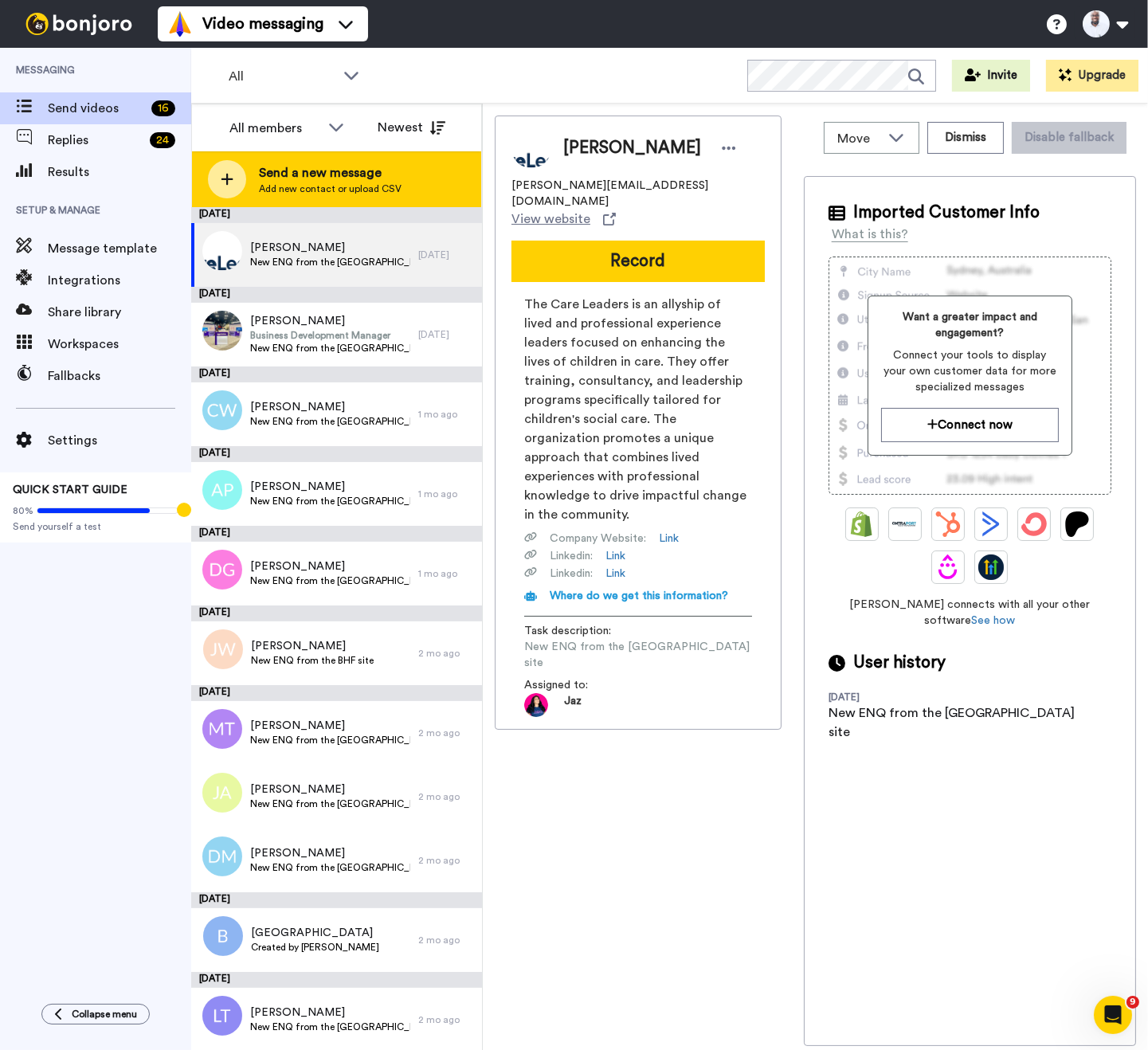
click at [235, 177] on div at bounding box center [226, 179] width 39 height 39
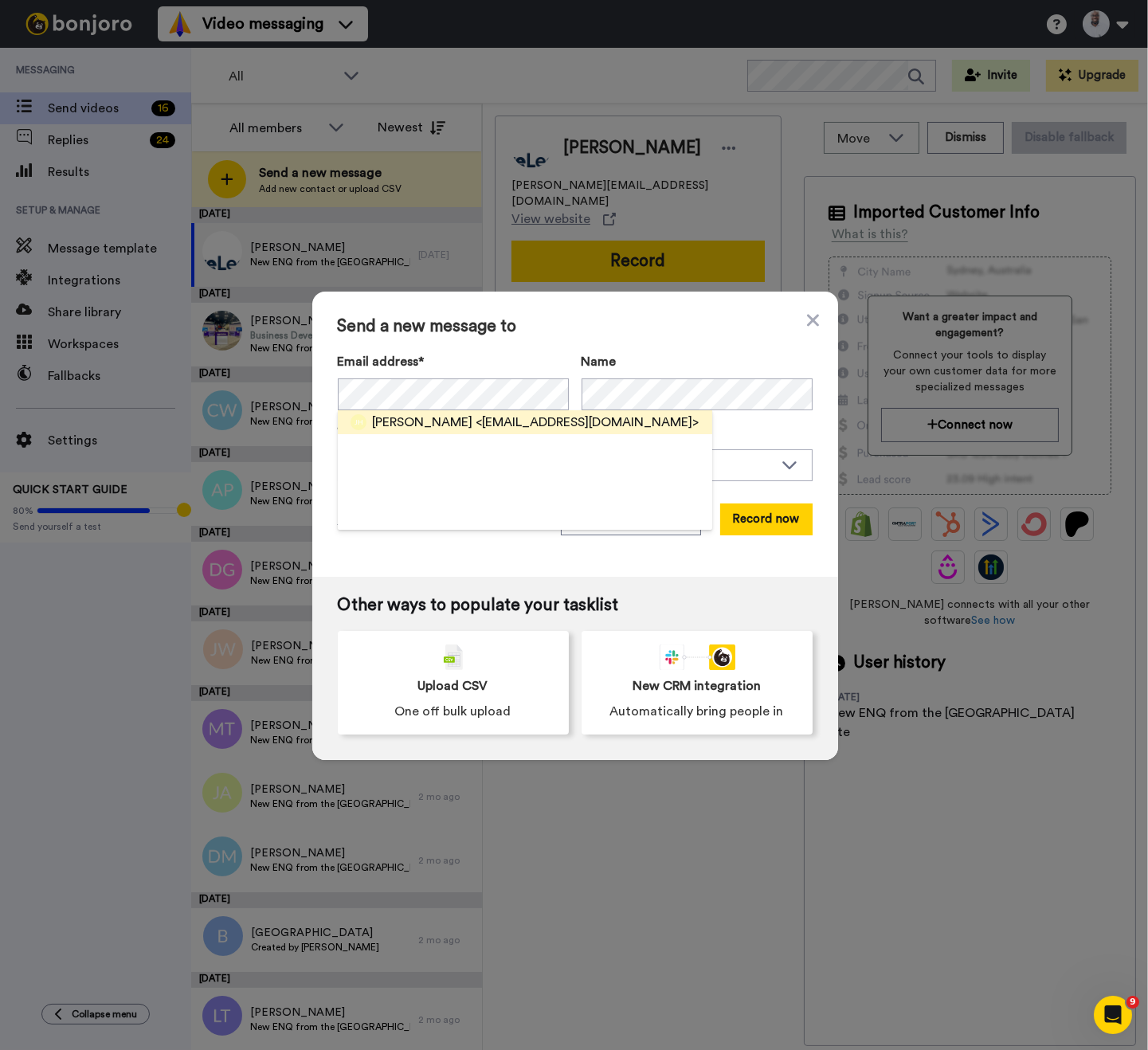
click at [422, 421] on span "Jane Hatwell" at bounding box center [423, 422] width 100 height 19
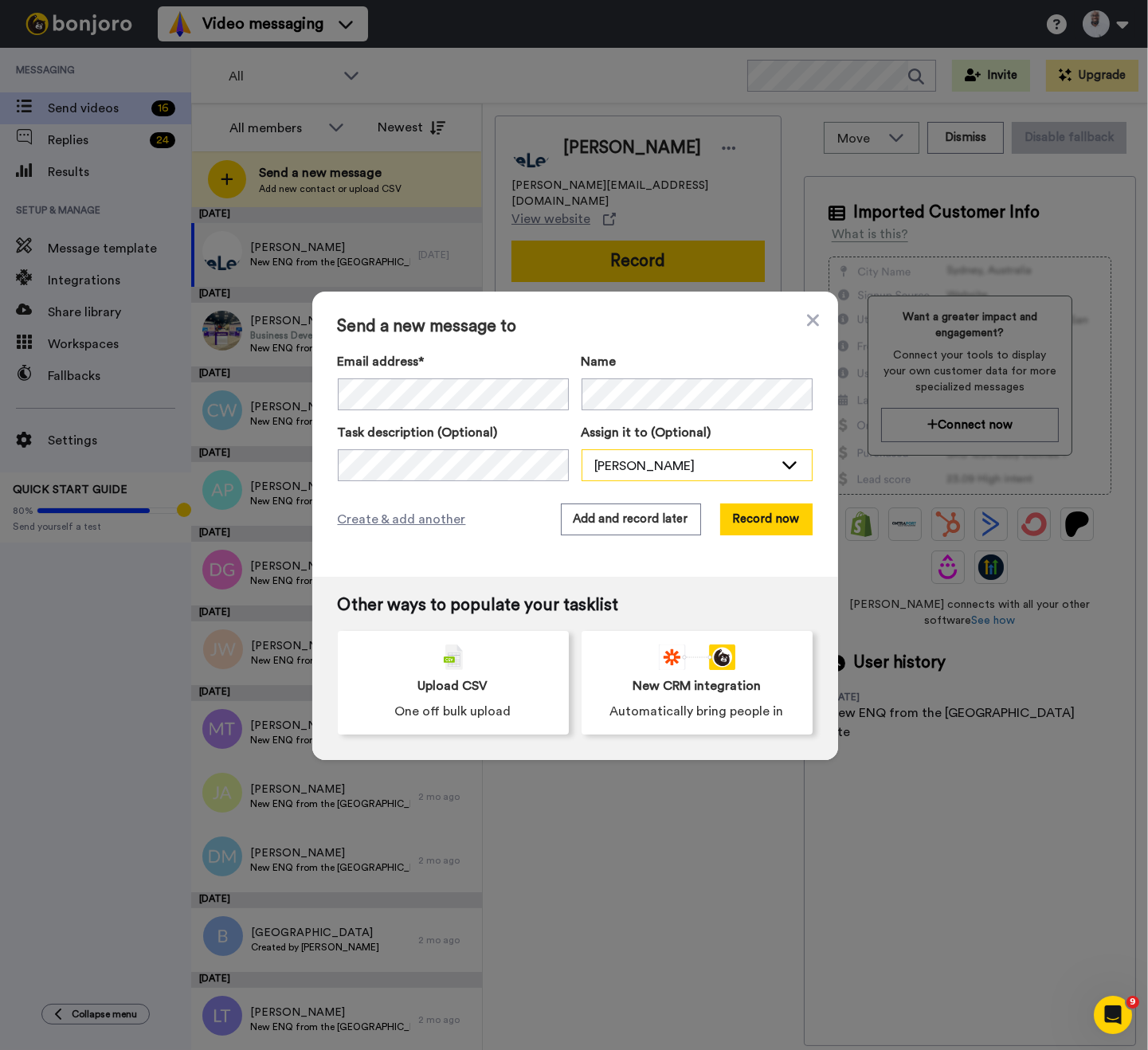
click at [680, 465] on div "[PERSON_NAME]" at bounding box center [684, 465] width 178 height 19
click at [664, 522] on span "Jaz [PERSON_NAME]" at bounding box center [648, 525] width 135 height 16
click at [760, 524] on button "Record now" at bounding box center [766, 519] width 93 height 32
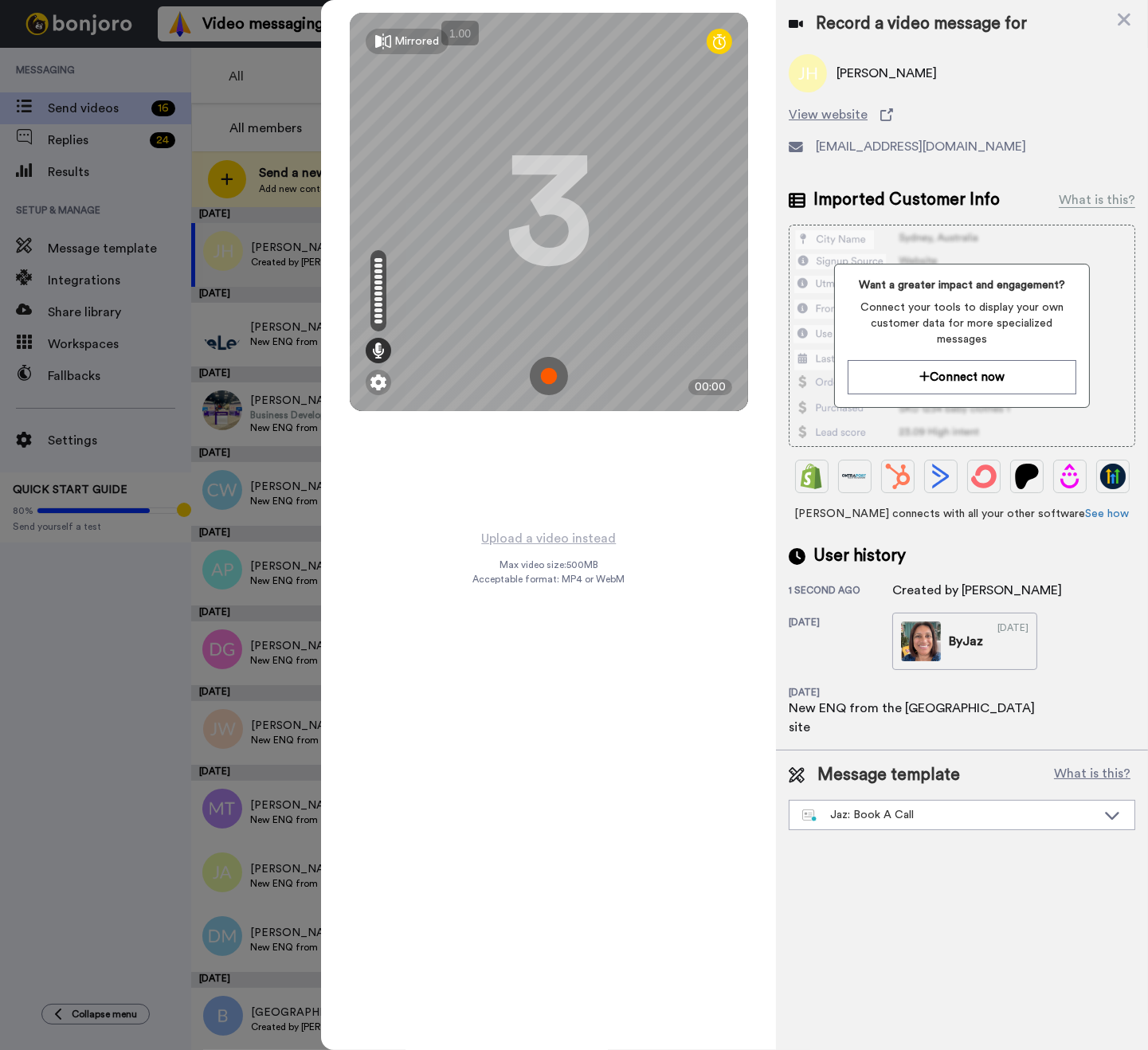
click at [550, 375] on img at bounding box center [549, 375] width 39 height 39
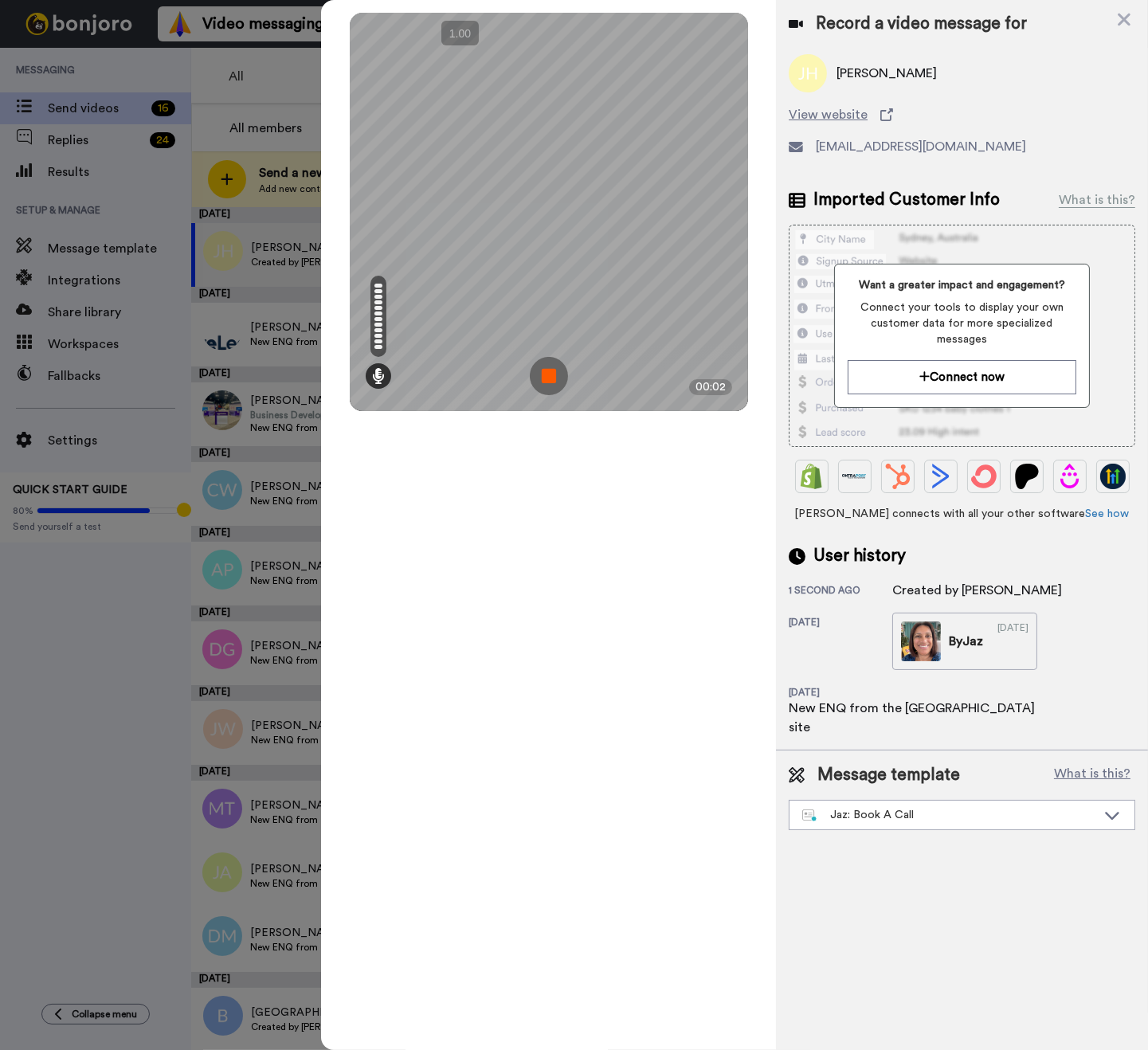
click at [540, 377] on img at bounding box center [549, 375] width 39 height 39
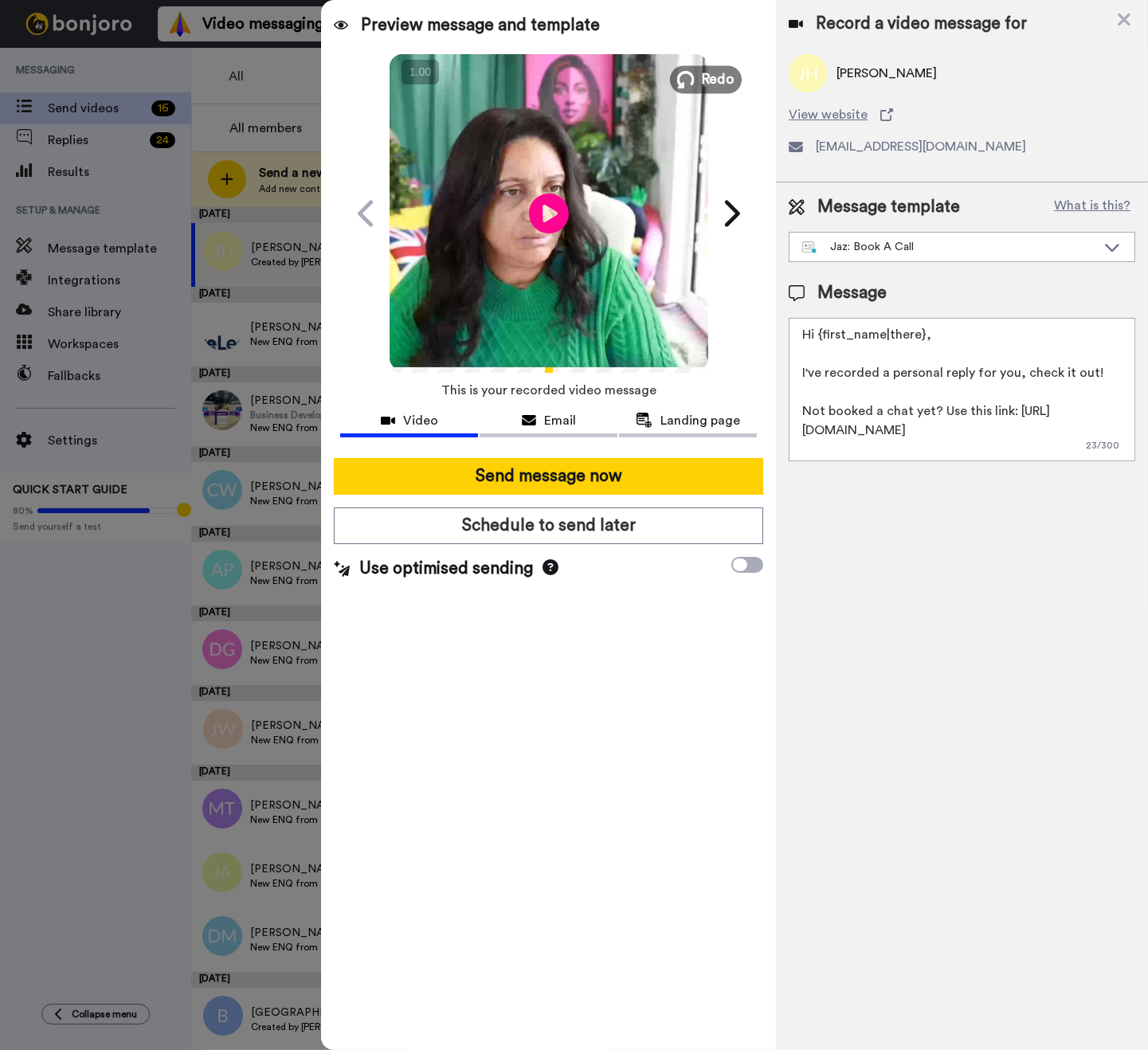
click at [691, 87] on button "Redo" at bounding box center [706, 79] width 72 height 28
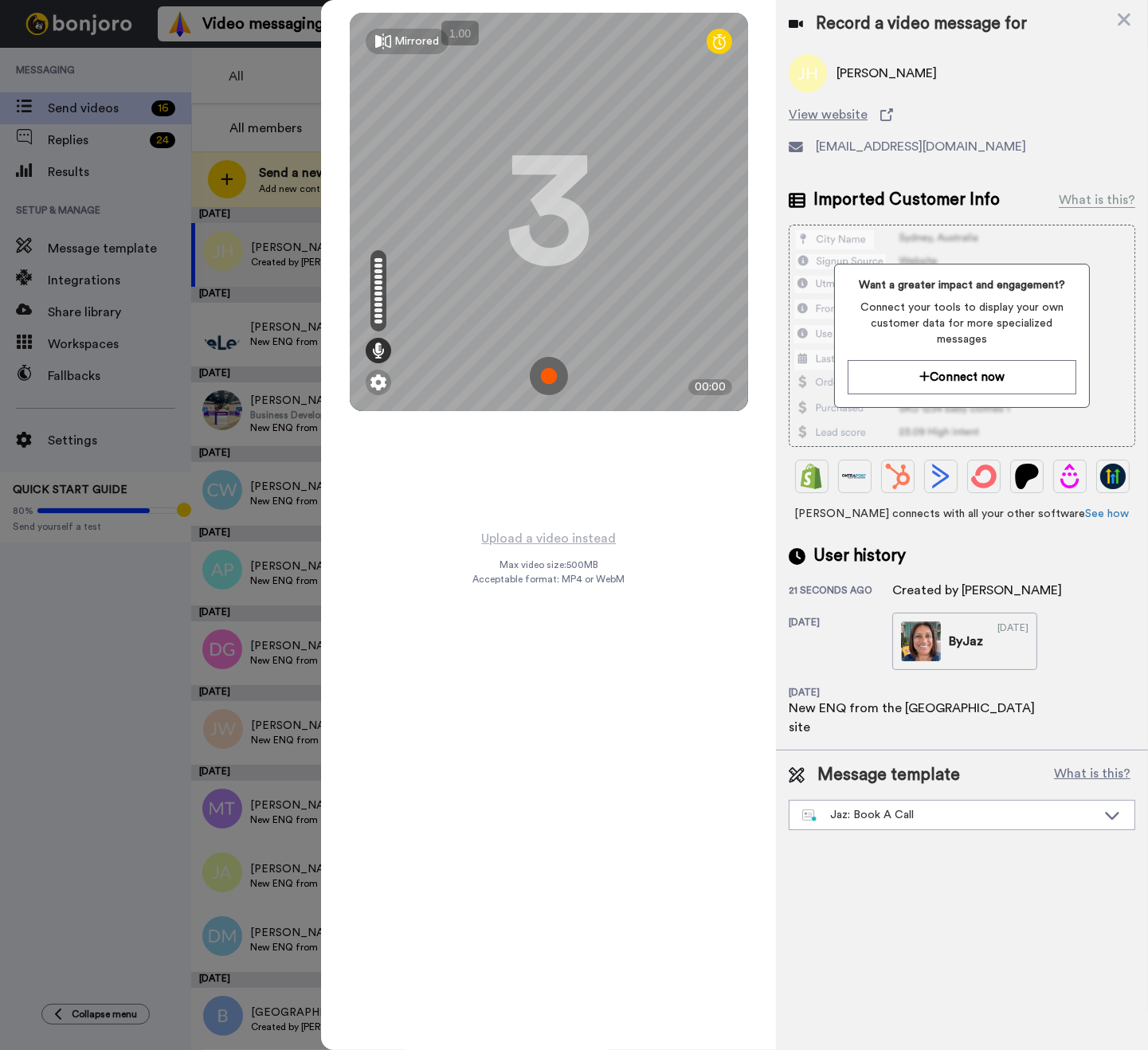
click at [547, 370] on img at bounding box center [549, 375] width 39 height 39
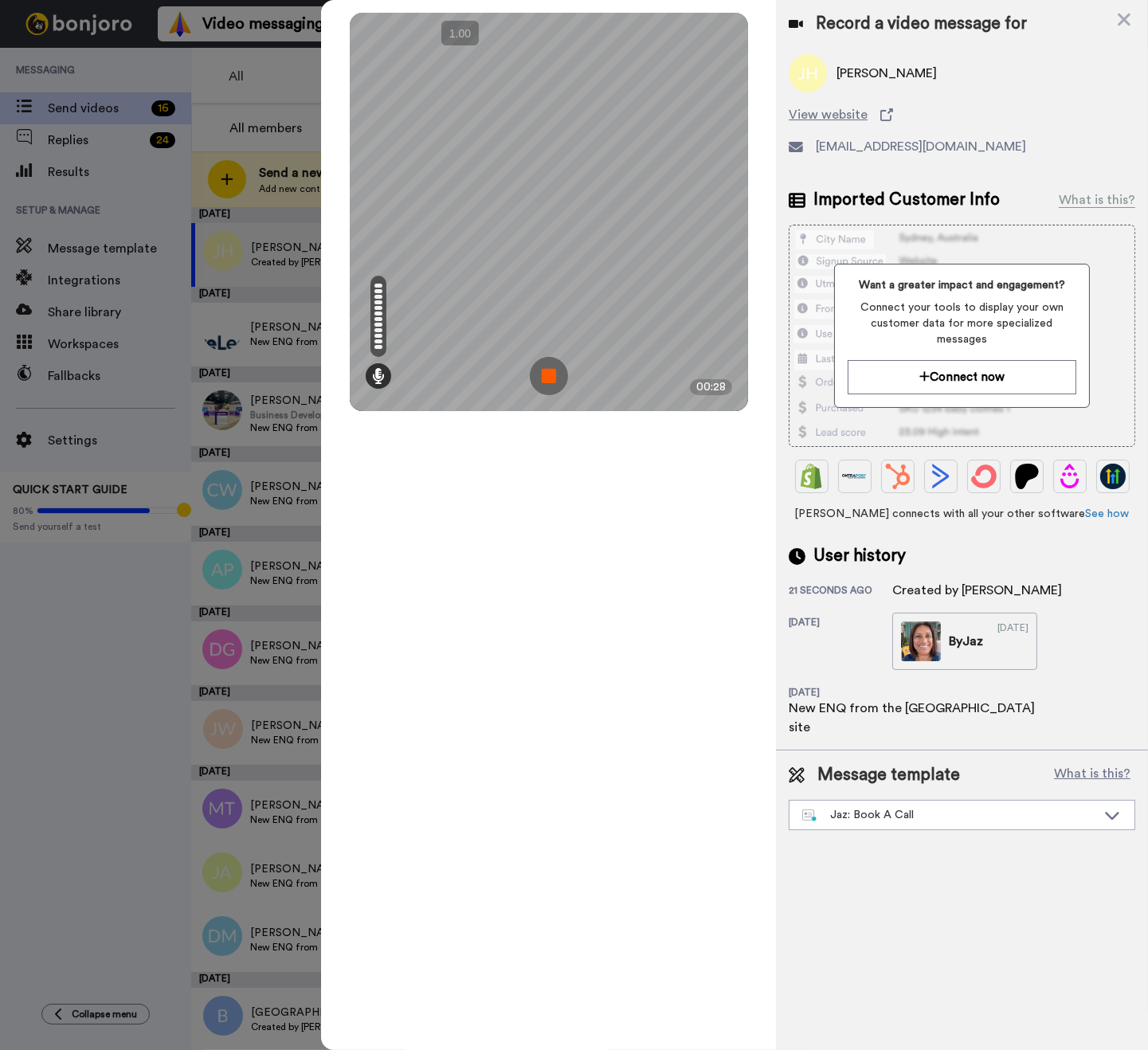
click at [560, 376] on img at bounding box center [549, 375] width 39 height 39
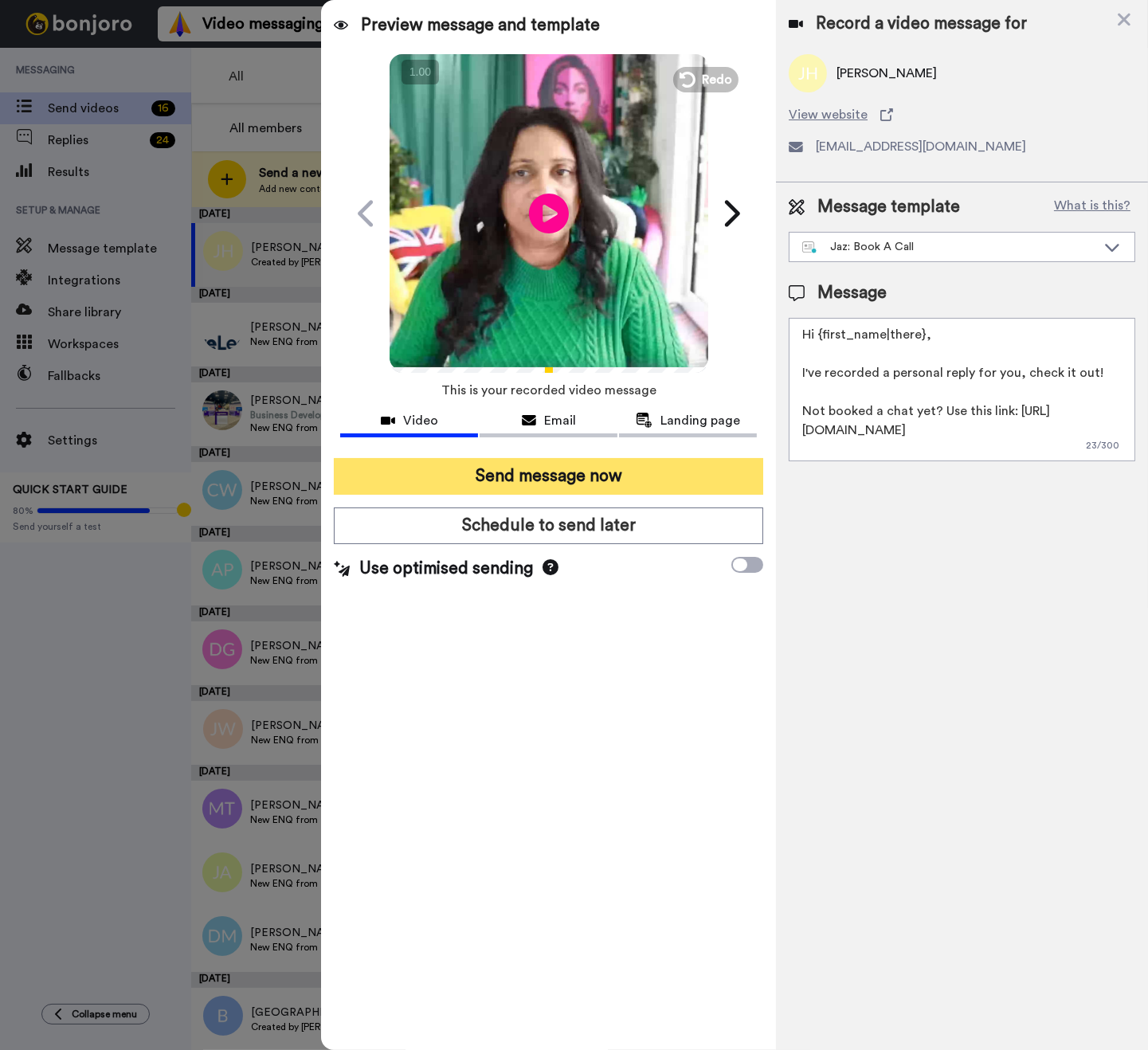
click at [634, 460] on button "Send message now" at bounding box center [548, 476] width 430 height 37
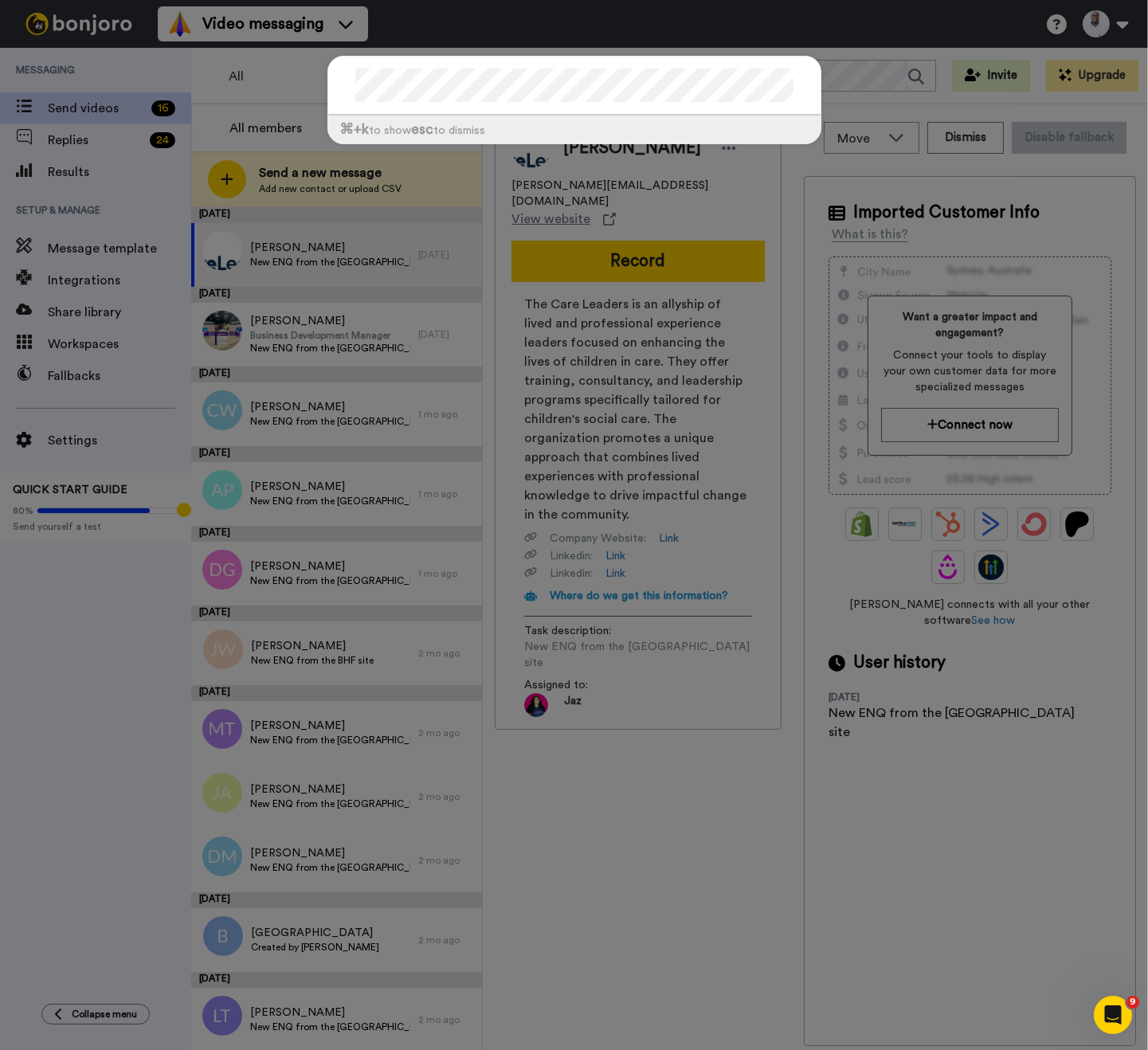
click at [67, 146] on div "⌘ +k to show esc to dismiss" at bounding box center [574, 525] width 1148 height 1050
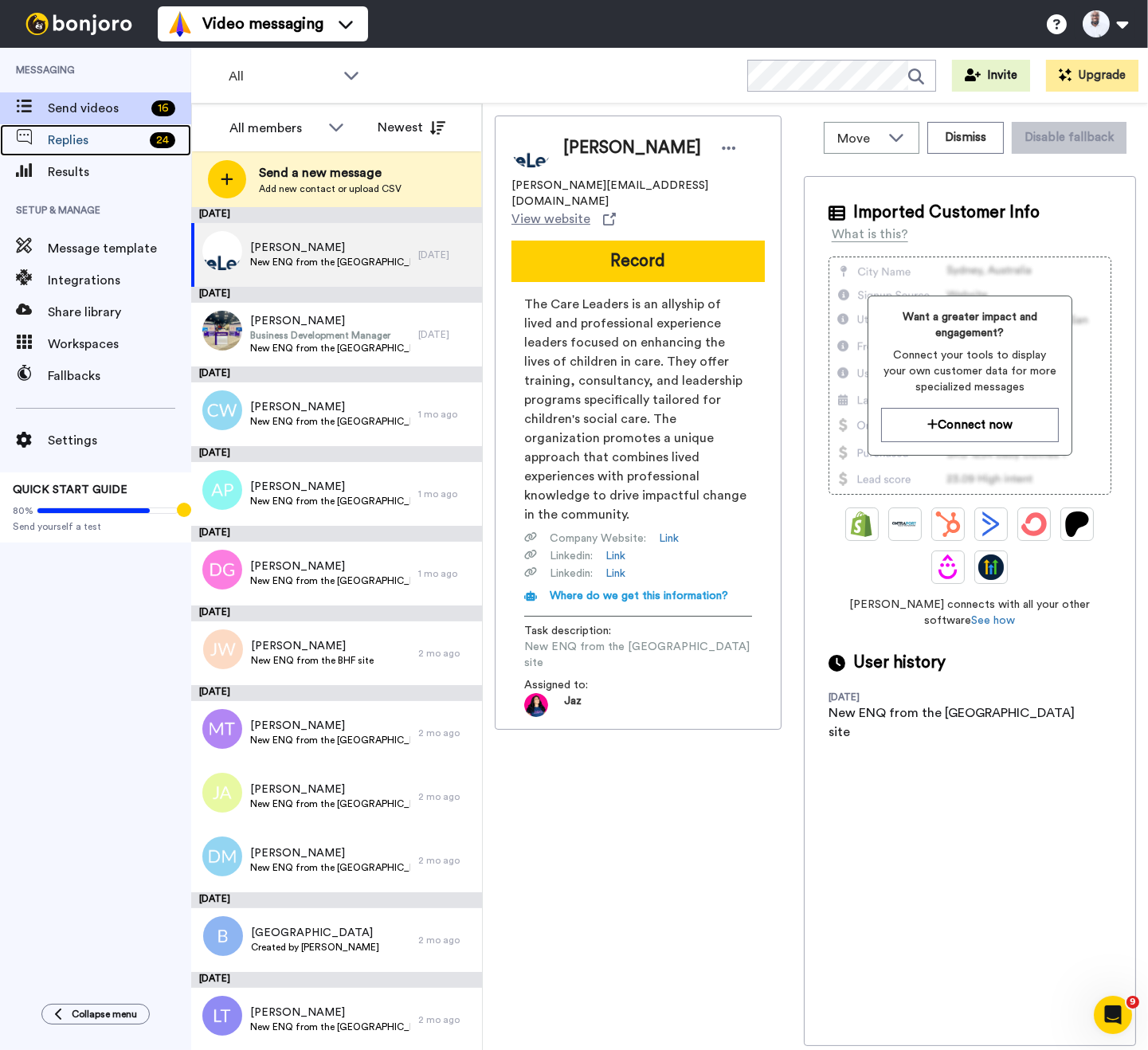
click at [67, 146] on span "Replies" at bounding box center [95, 140] width 95 height 19
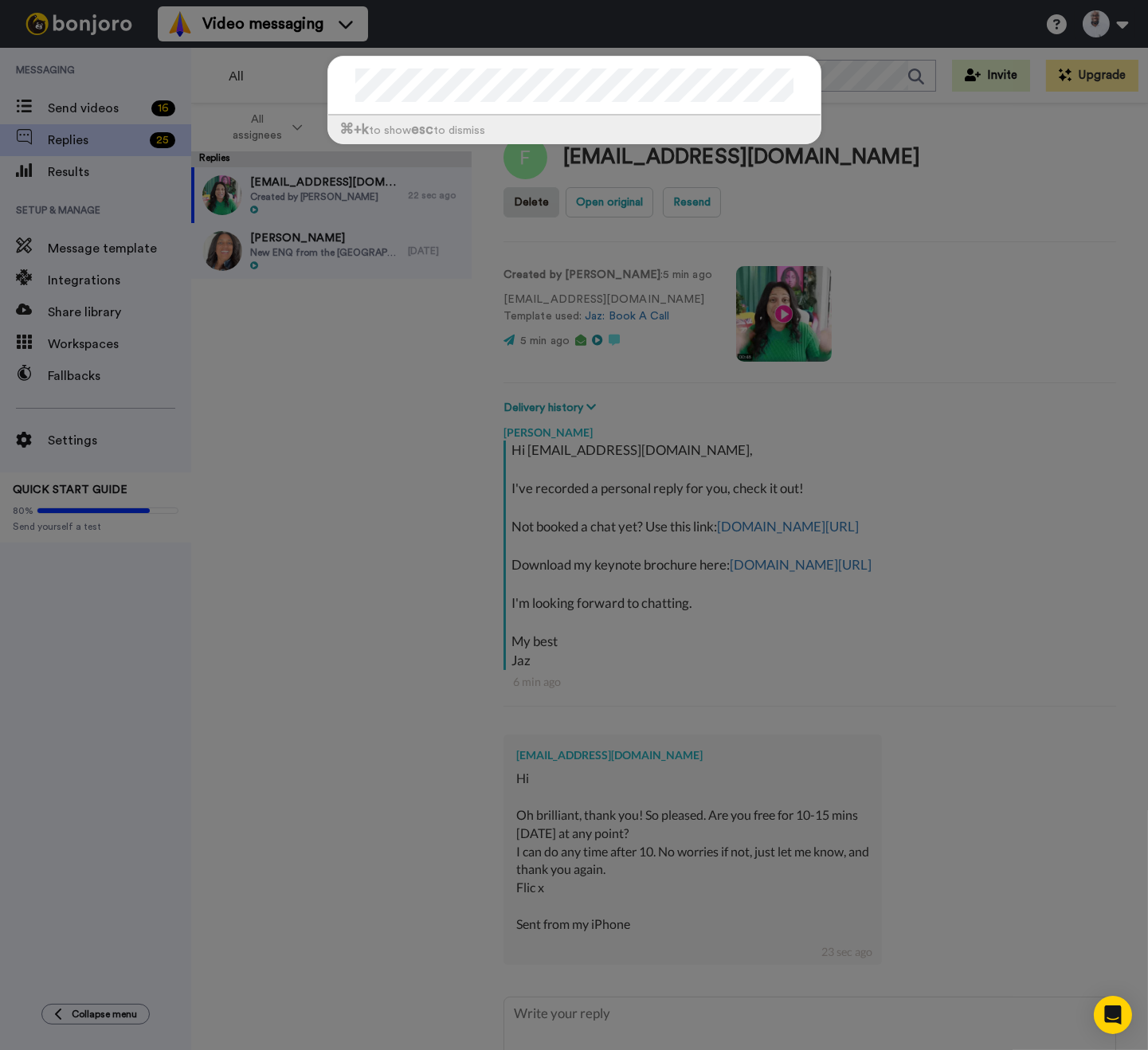
type textarea "x"
type textarea "a"
type textarea "x"
type textarea "an"
type textarea "x"
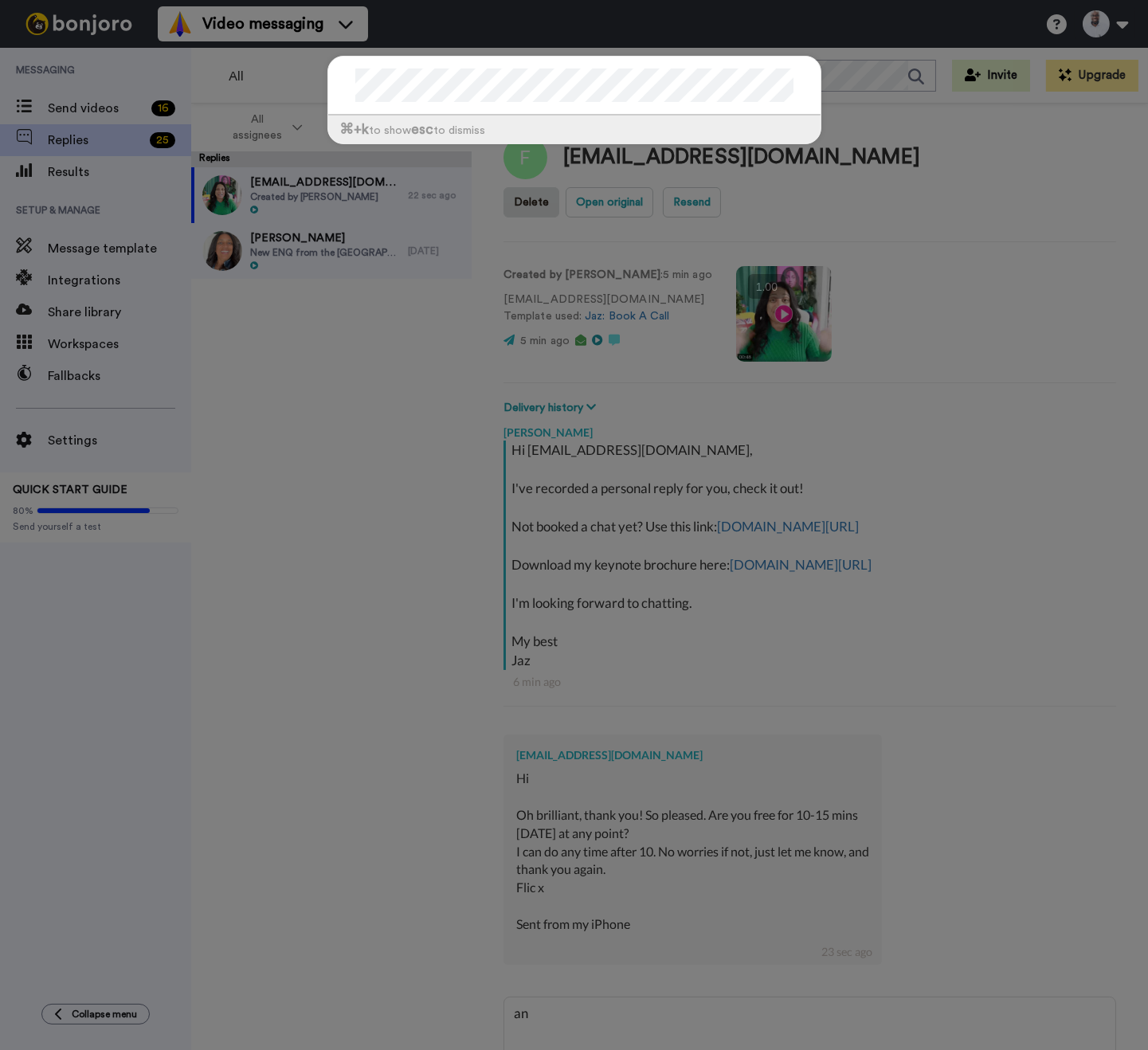
type textarea "ann"
type textarea "x"
type textarea "anna"
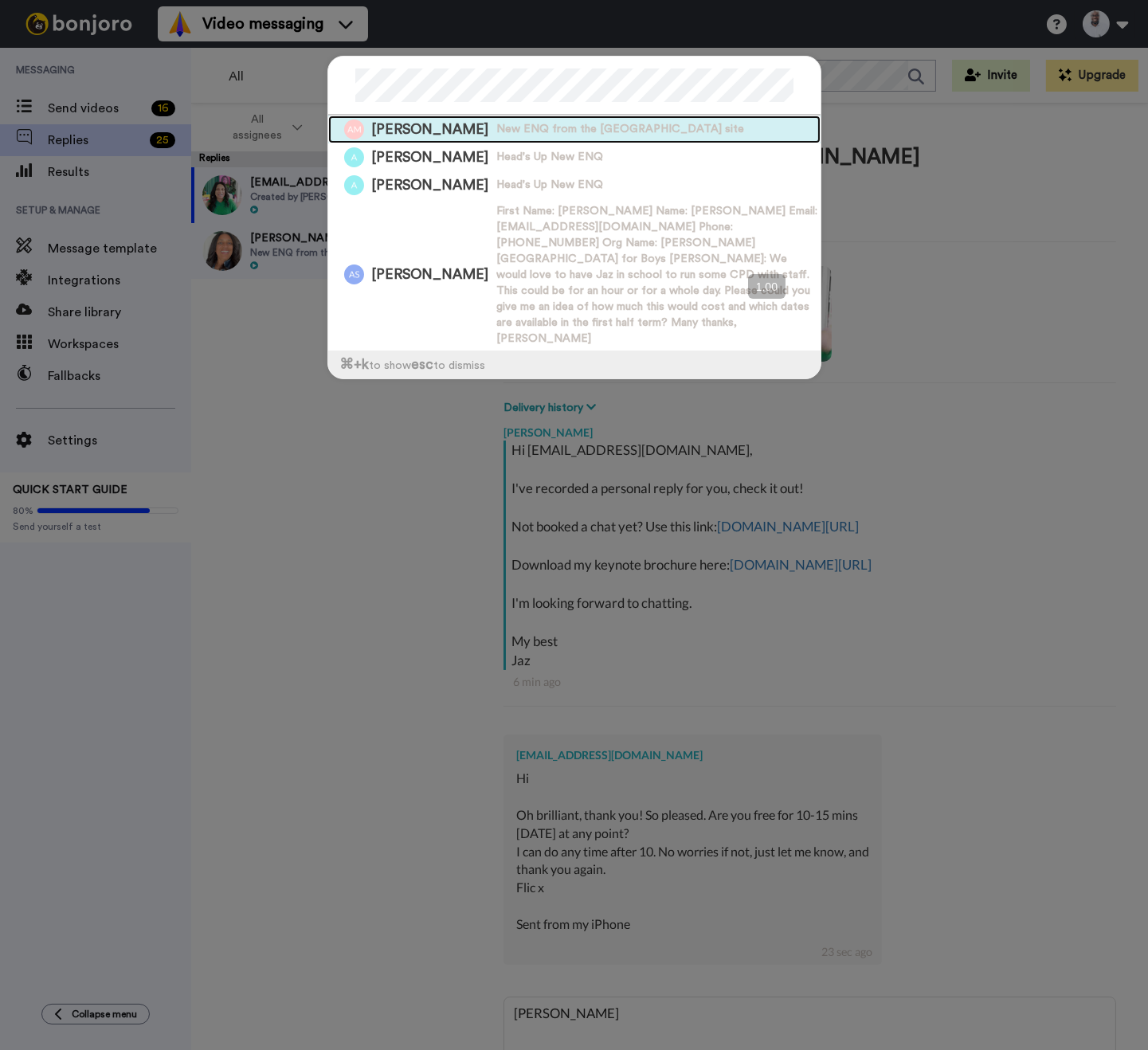
click at [497, 129] on span "New ENQ from the [GEOGRAPHIC_DATA] site" at bounding box center [621, 129] width 248 height 16
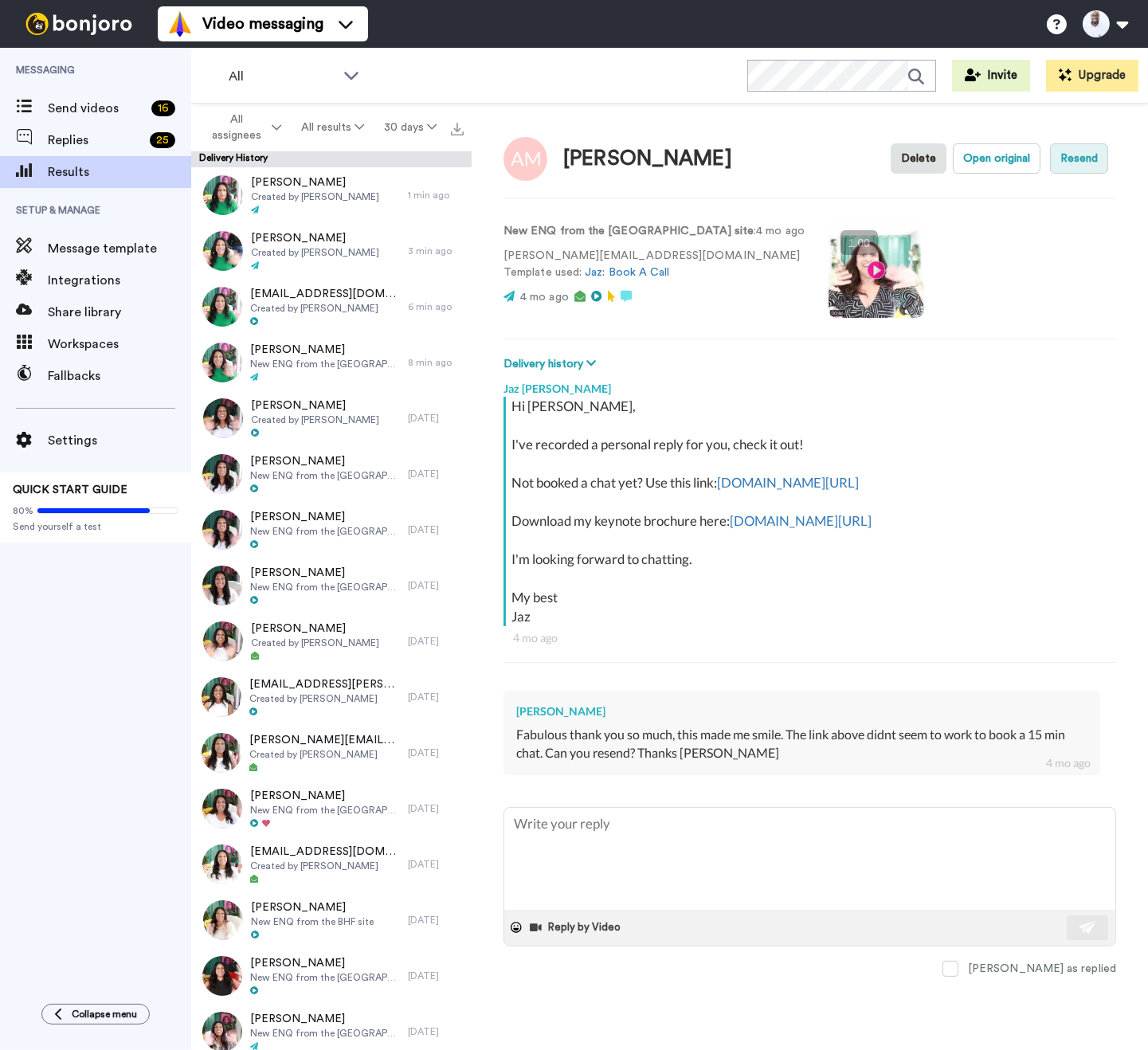
click at [1078, 161] on button "Resend" at bounding box center [1079, 158] width 58 height 30
click at [99, 141] on span "Replies" at bounding box center [95, 140] width 95 height 19
type textarea "x"
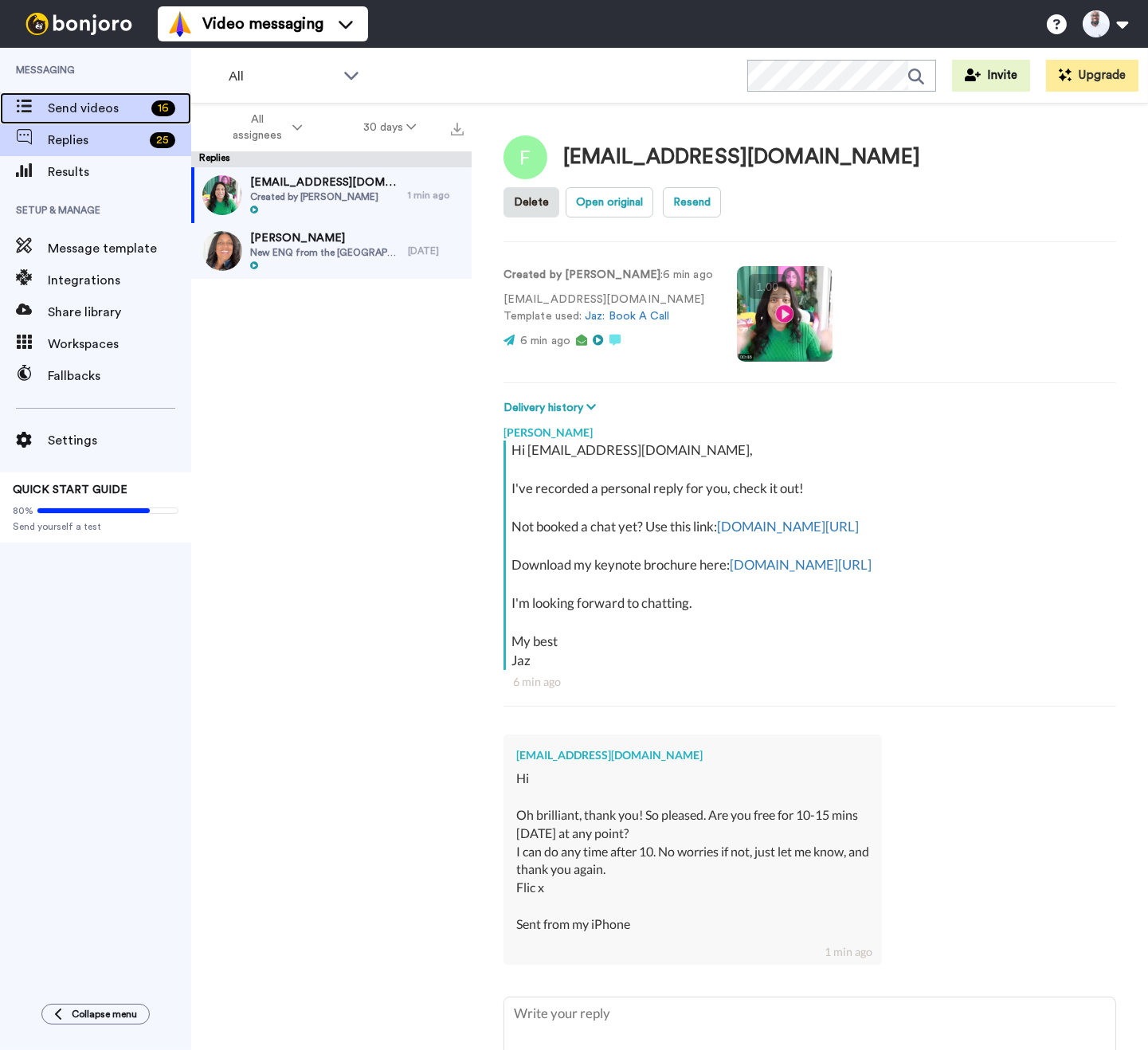
click at [33, 113] on span at bounding box center [24, 108] width 48 height 16
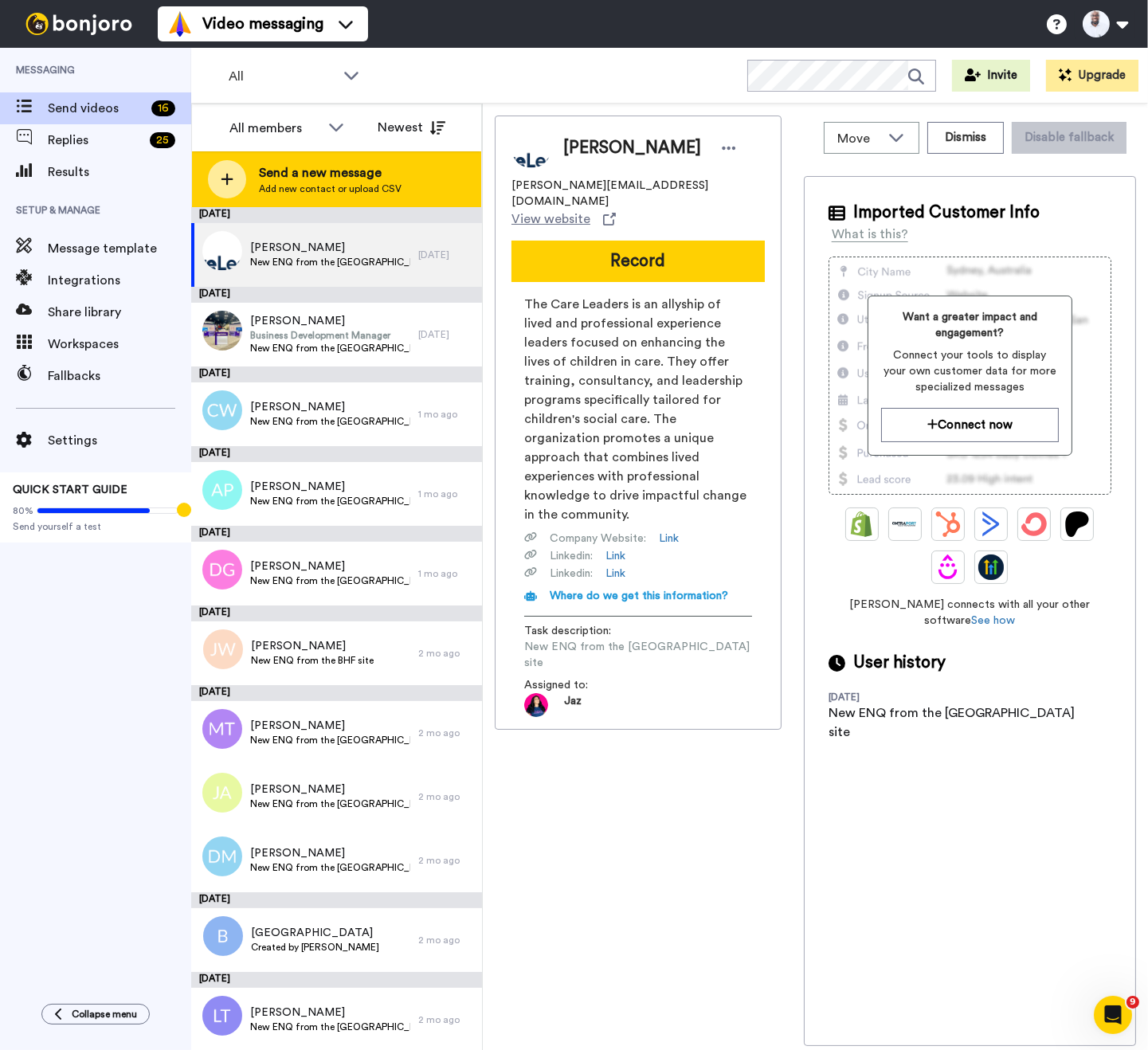
click at [374, 165] on span "Send a new message" at bounding box center [330, 172] width 142 height 19
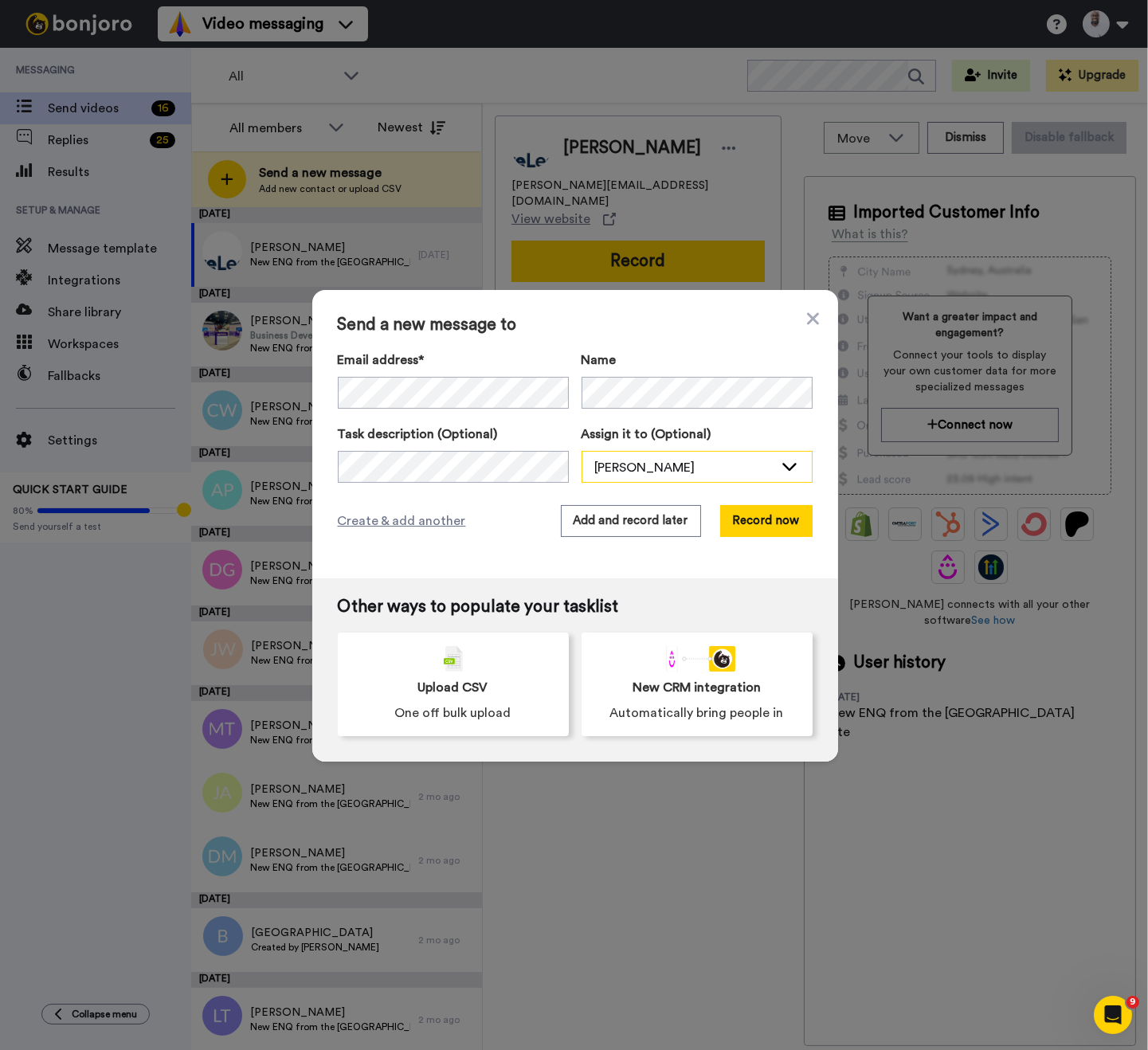
click at [656, 470] on div "[PERSON_NAME]" at bounding box center [684, 467] width 178 height 19
click at [645, 523] on span "Jaz [PERSON_NAME]" at bounding box center [648, 527] width 135 height 16
click at [747, 519] on button "Record now" at bounding box center [766, 520] width 93 height 32
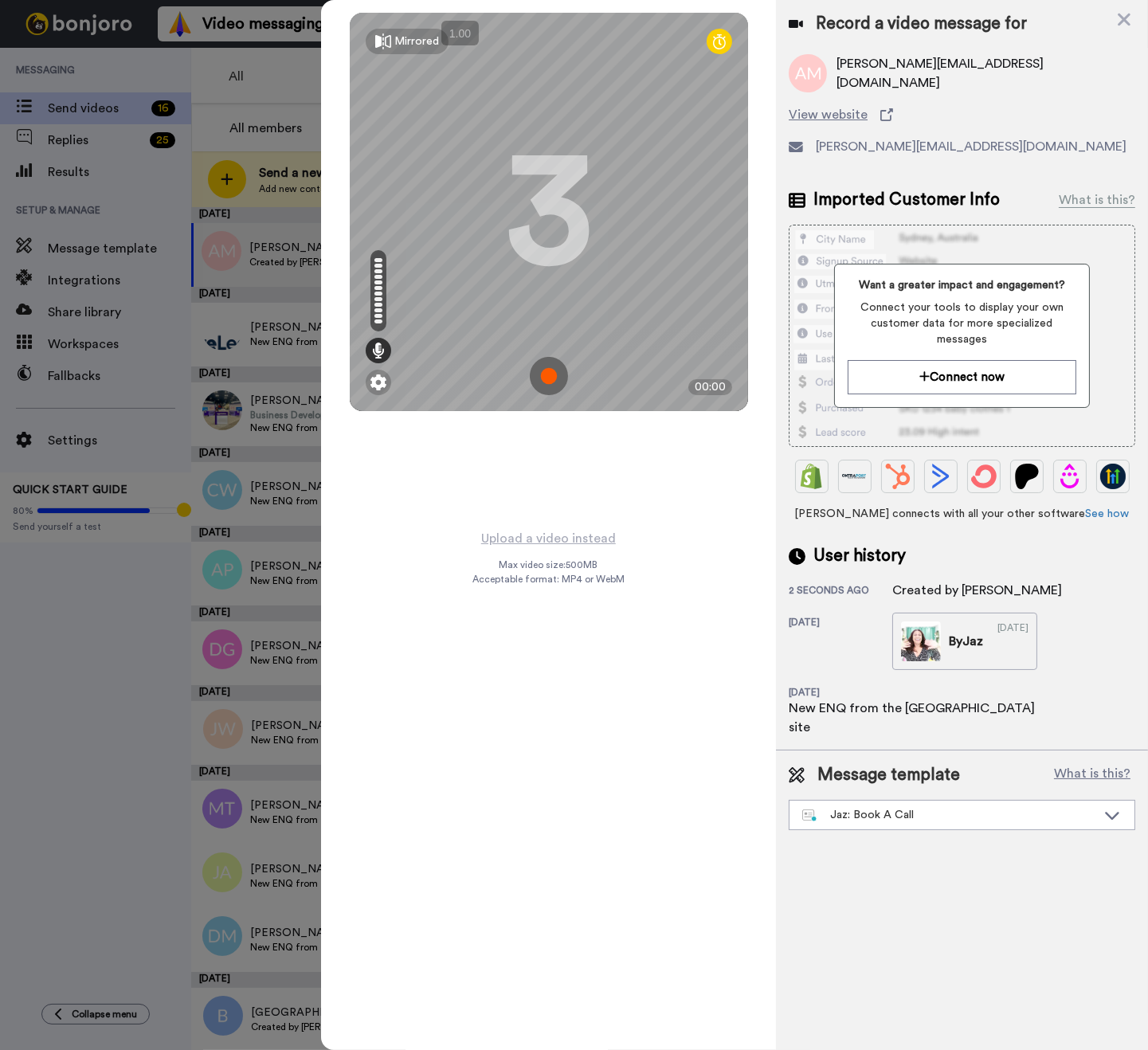
click at [545, 372] on img at bounding box center [549, 375] width 39 height 39
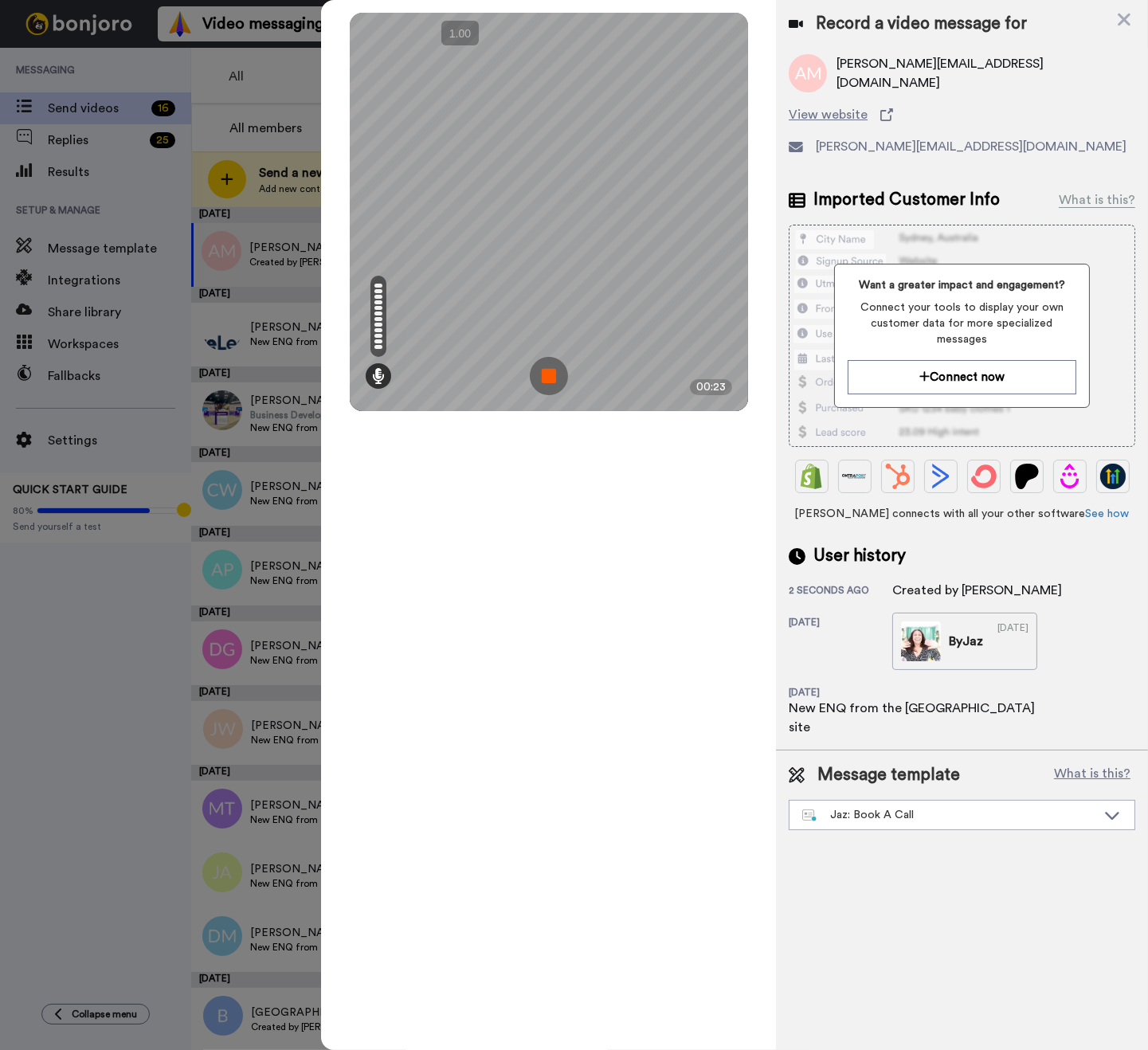
click at [544, 369] on img at bounding box center [549, 375] width 39 height 39
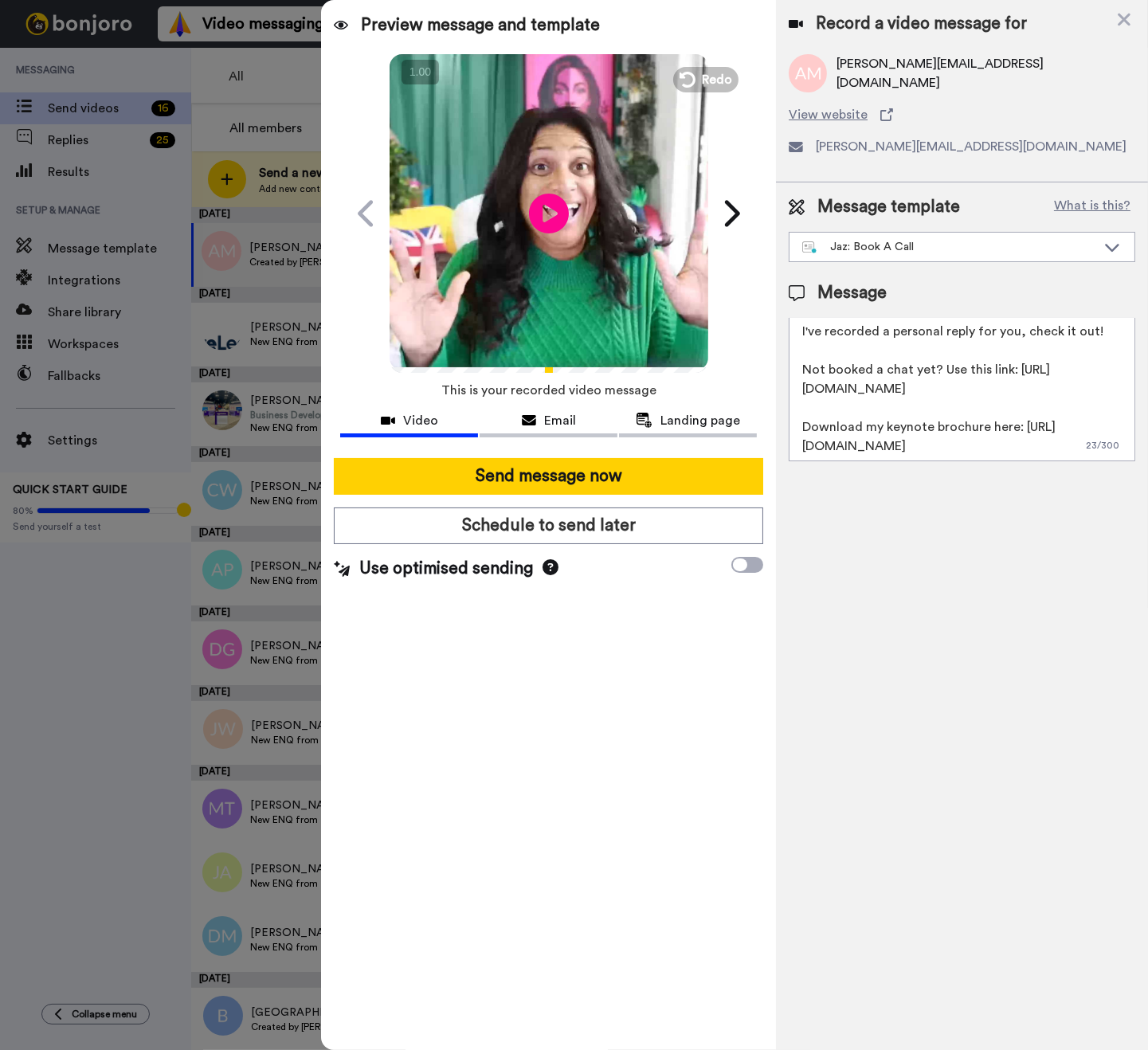
scroll to position [43, 0]
click at [1007, 381] on textarea "Hi {first_name|there}, I've recorded a personal reply for you, check it out! No…" at bounding box center [962, 389] width 346 height 143
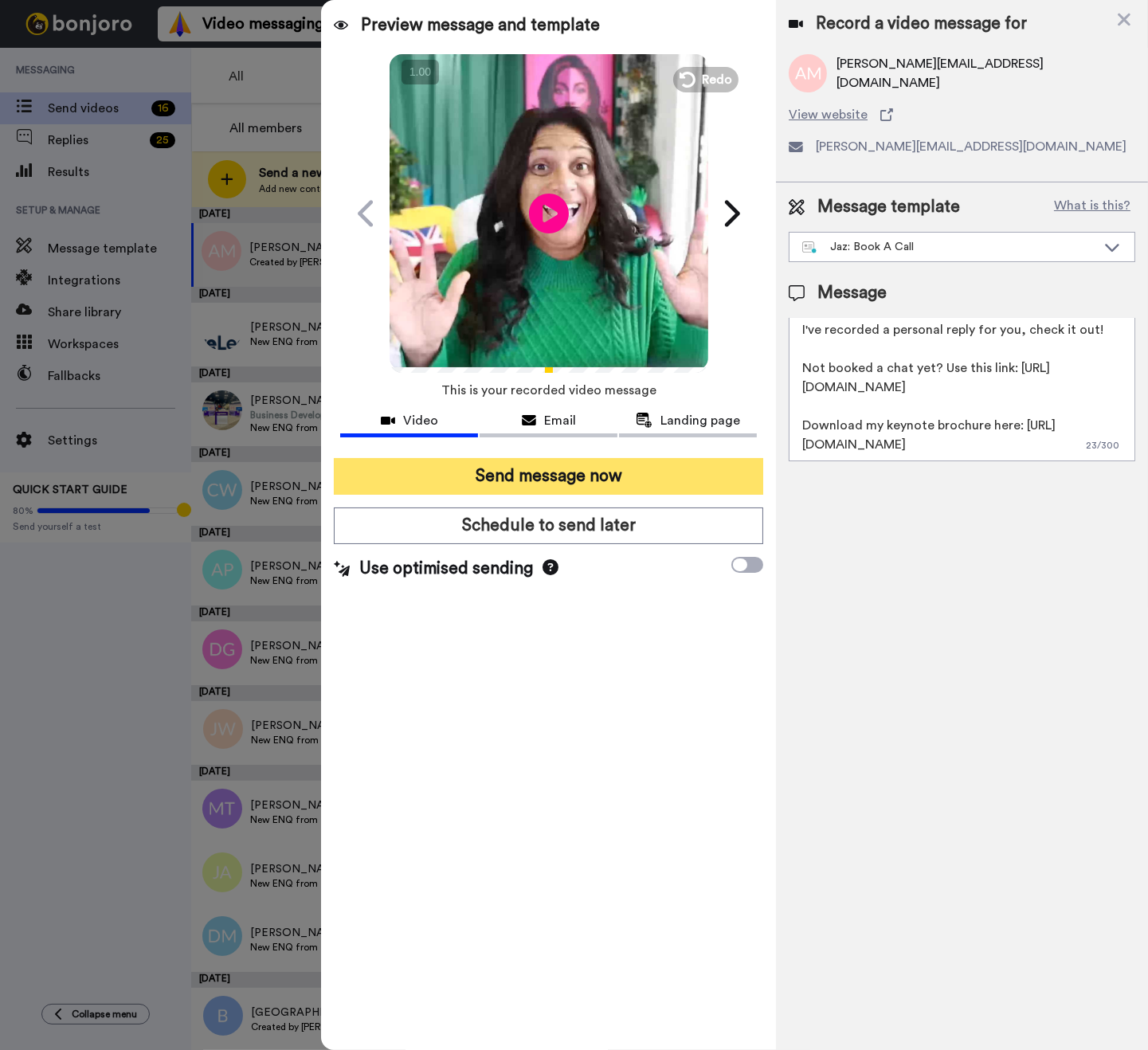
click at [466, 489] on button "Send message now" at bounding box center [548, 476] width 430 height 37
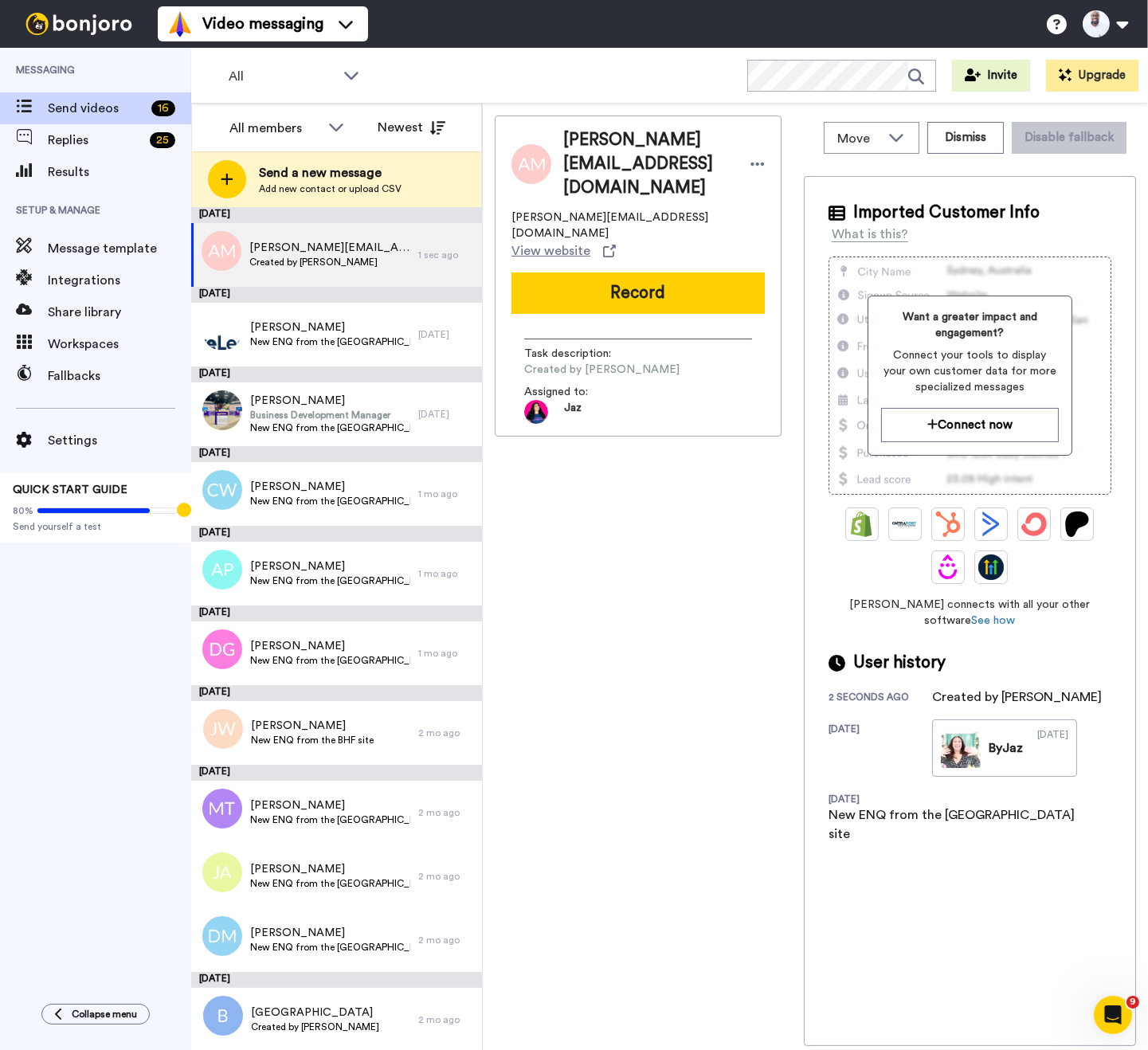
scroll to position [0, 0]
